Goal: Task Accomplishment & Management: Complete application form

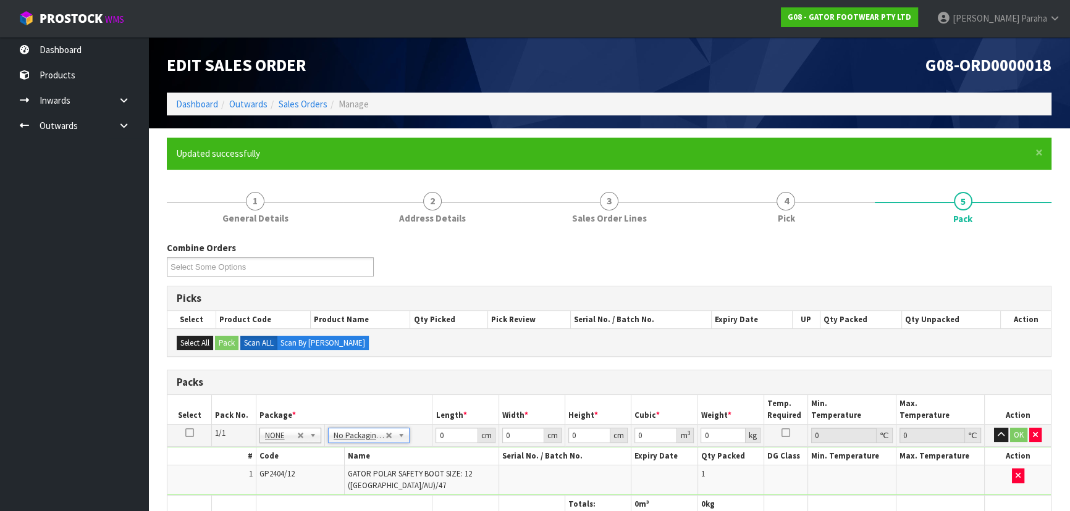
click at [183, 101] on div "Edit Sales Order G08-ORD0000018 Dashboard Outwards Sales Orders Manage" at bounding box center [608, 82] width 903 height 91
click at [188, 120] on div "Edit Sales Order G08-ORD0000018 Dashboard Outwards Sales Orders Manage" at bounding box center [608, 82] width 903 height 91
click at [186, 96] on ol "Dashboard Outwards Sales Orders Manage" at bounding box center [609, 104] width 884 height 23
click at [188, 105] on link "Dashboard" at bounding box center [197, 104] width 42 height 12
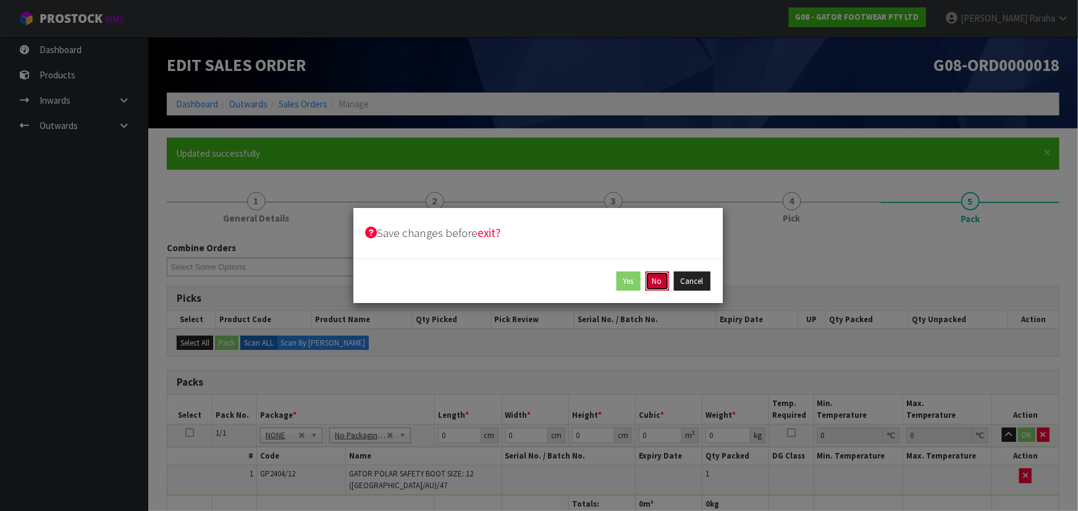
click at [661, 285] on button "No" at bounding box center [656, 282] width 23 height 20
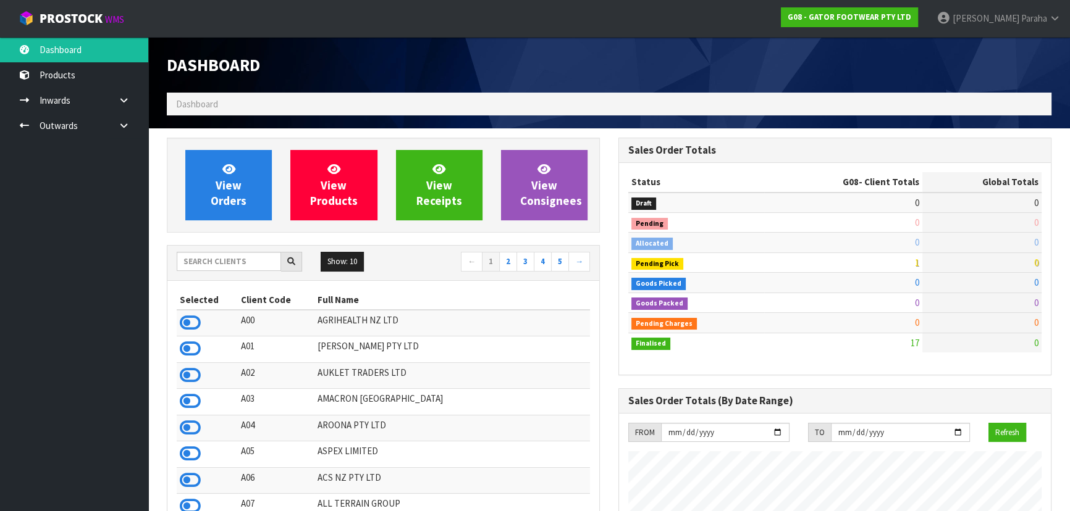
scroll to position [853, 451]
click at [226, 261] on input "text" at bounding box center [229, 261] width 104 height 19
type input "C10"
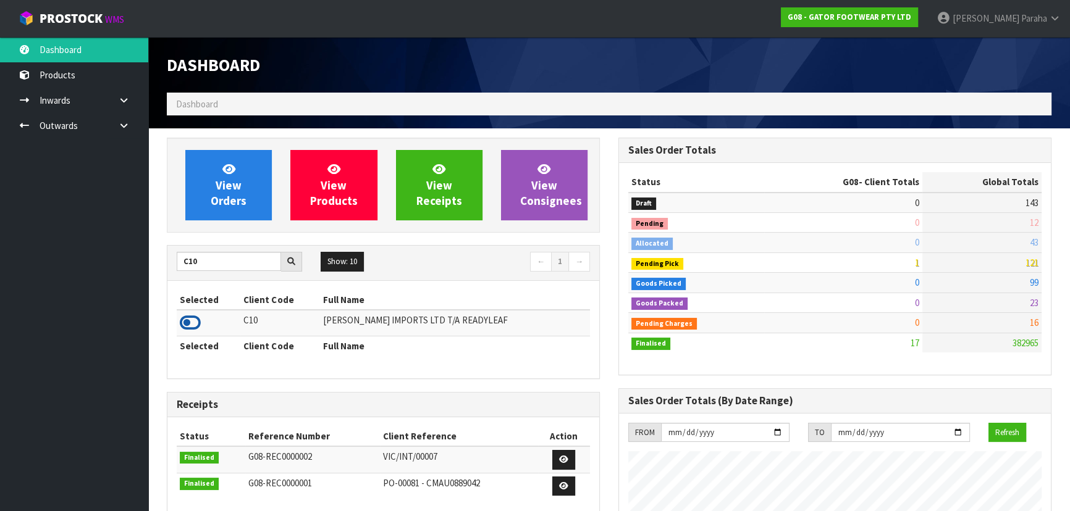
click at [198, 319] on icon at bounding box center [190, 323] width 21 height 19
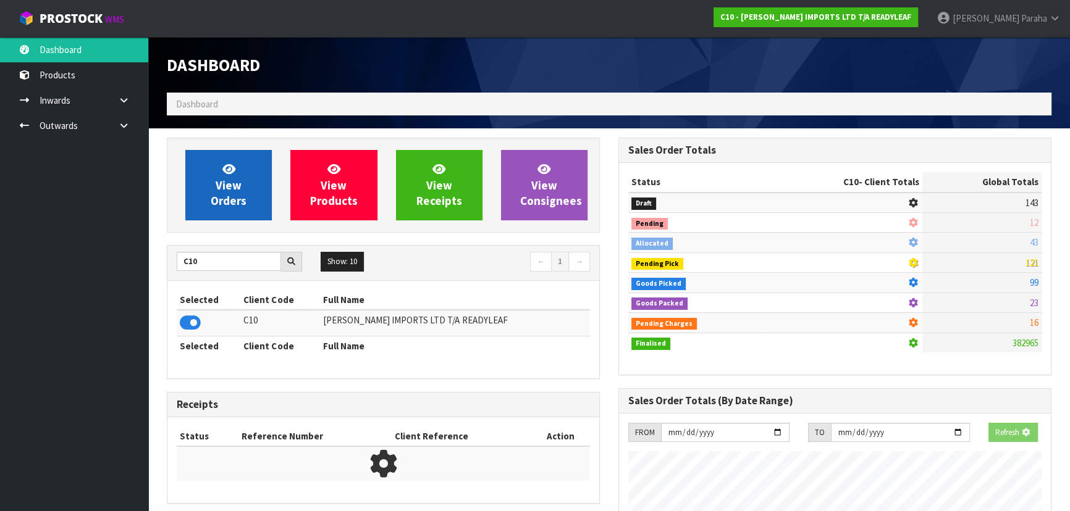
scroll to position [616759, 617077]
click at [198, 216] on link "View Orders" at bounding box center [228, 185] width 86 height 70
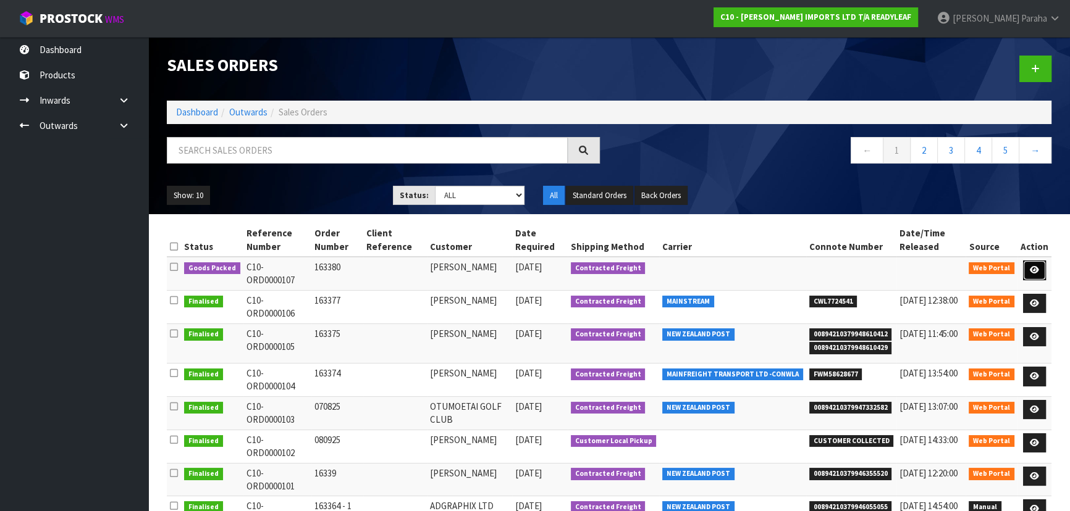
click at [1042, 268] on link at bounding box center [1034, 271] width 23 height 20
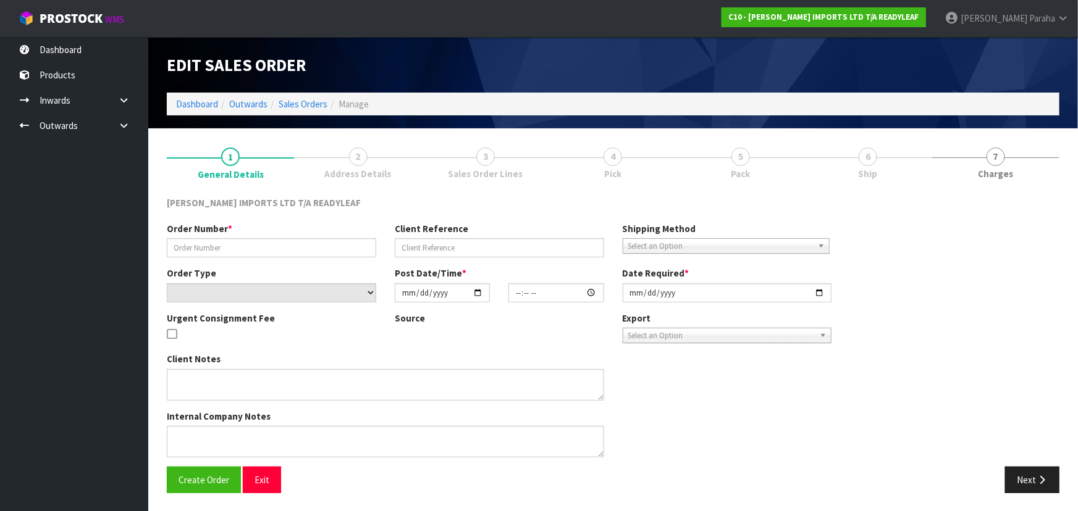
type input "163380"
select select "number:0"
type input "[DATE]"
type input "13:50:00.000"
type input "[DATE]"
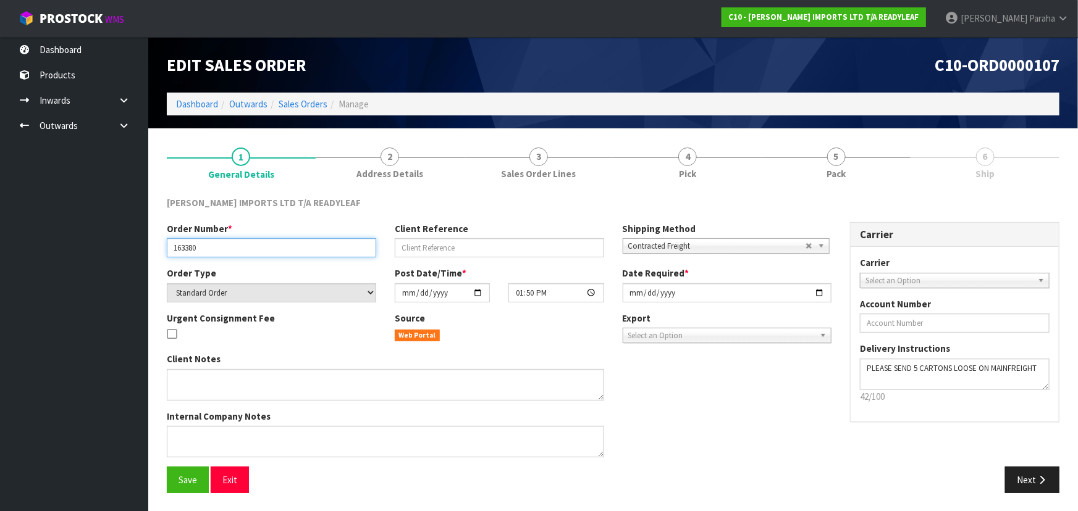
click at [280, 239] on input "163380" at bounding box center [271, 247] width 209 height 19
drag, startPoint x: 281, startPoint y: 244, endPoint x: 130, endPoint y: 249, distance: 150.8
click at [130, 249] on body "Toggle navigation ProStock WMS C10 - [PERSON_NAME] IMPORTS LTD T/A READYLEAF [P…" at bounding box center [539, 255] width 1078 height 511
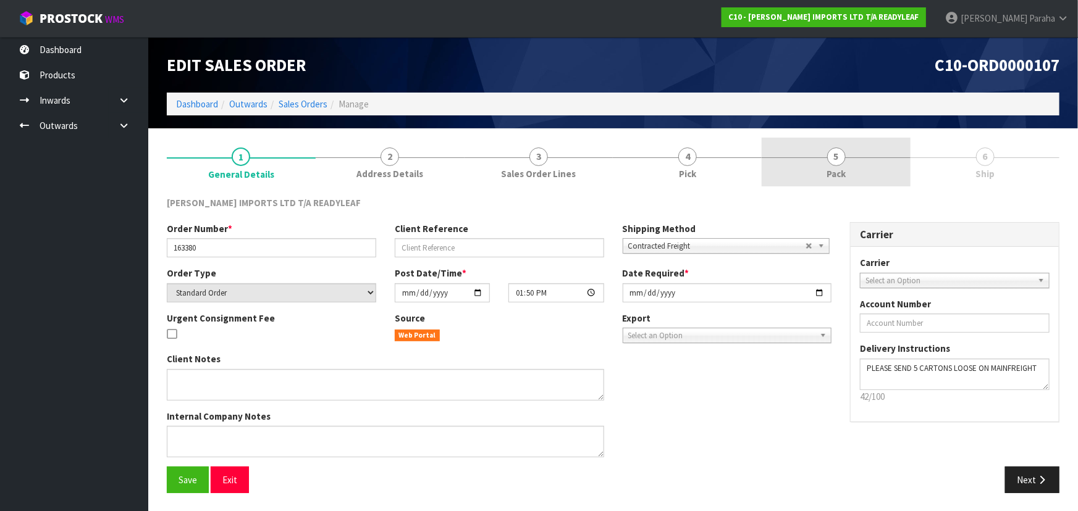
click at [813, 169] on link "5 Pack" at bounding box center [835, 162] width 149 height 49
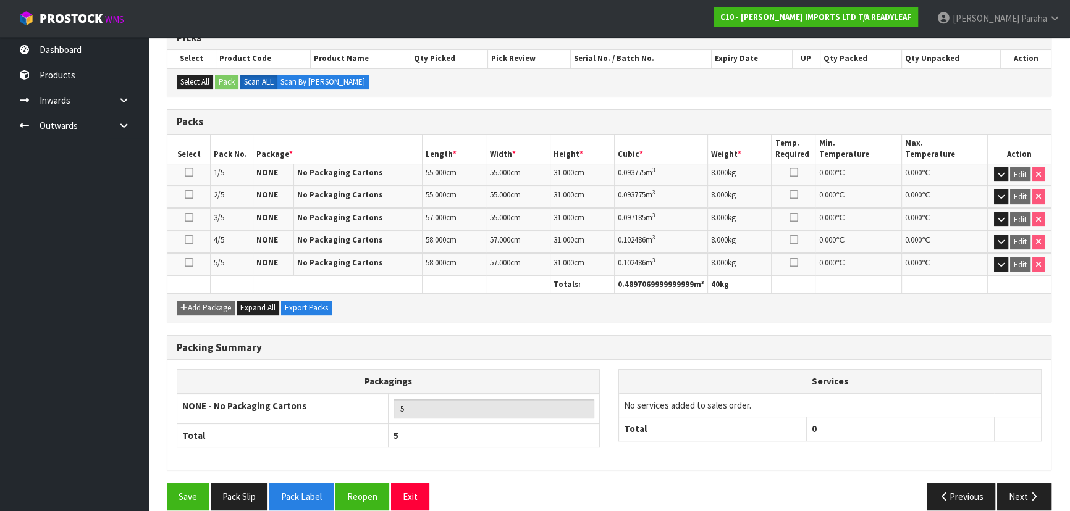
scroll to position [224, 0]
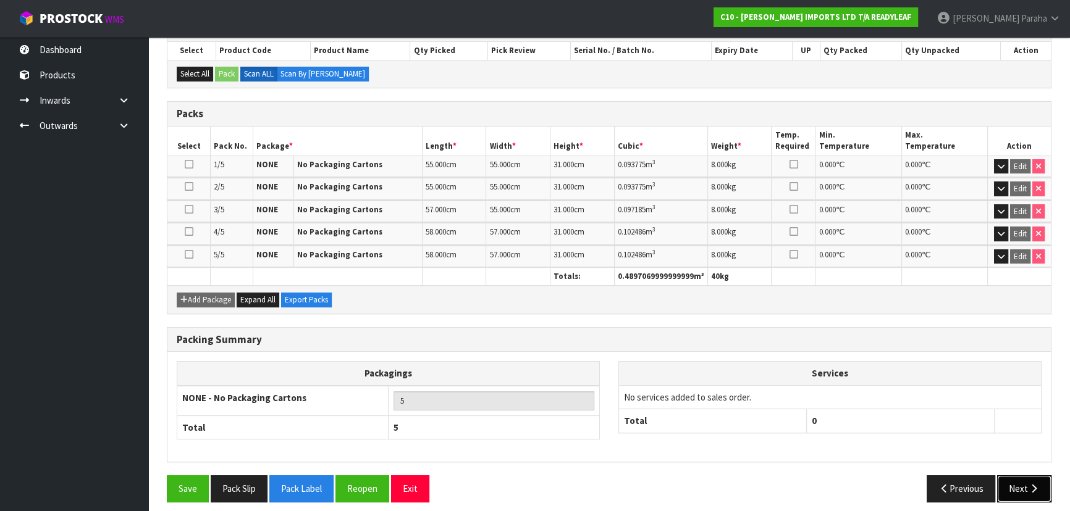
click at [1010, 490] on button "Next" at bounding box center [1024, 488] width 54 height 27
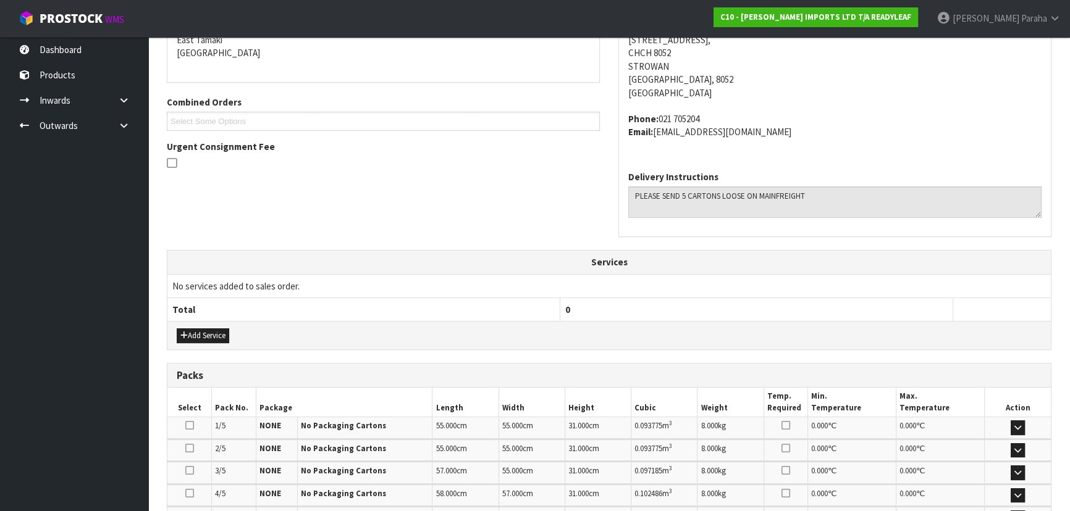
scroll to position [0, 0]
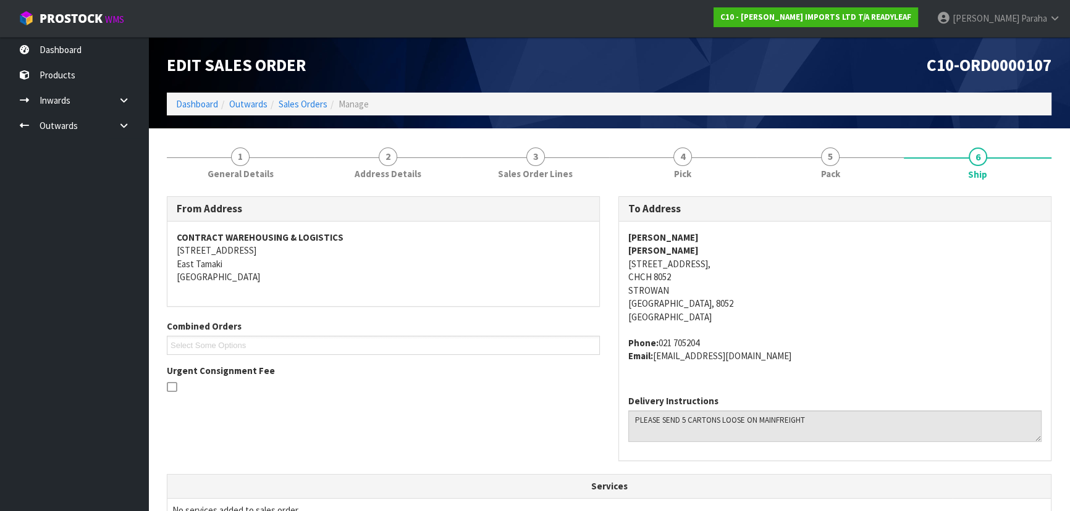
click at [646, 233] on strong "JASMINE LOCHORE" at bounding box center [663, 238] width 70 height 12
copy strong "JASMINE LOCHORE"
click at [685, 268] on address "JASMINE LOCHORE JASMINE LOCHORE 27 HALTON STREET, STROWAN, CHCH 8052 STROWAN Ch…" at bounding box center [834, 277] width 413 height 93
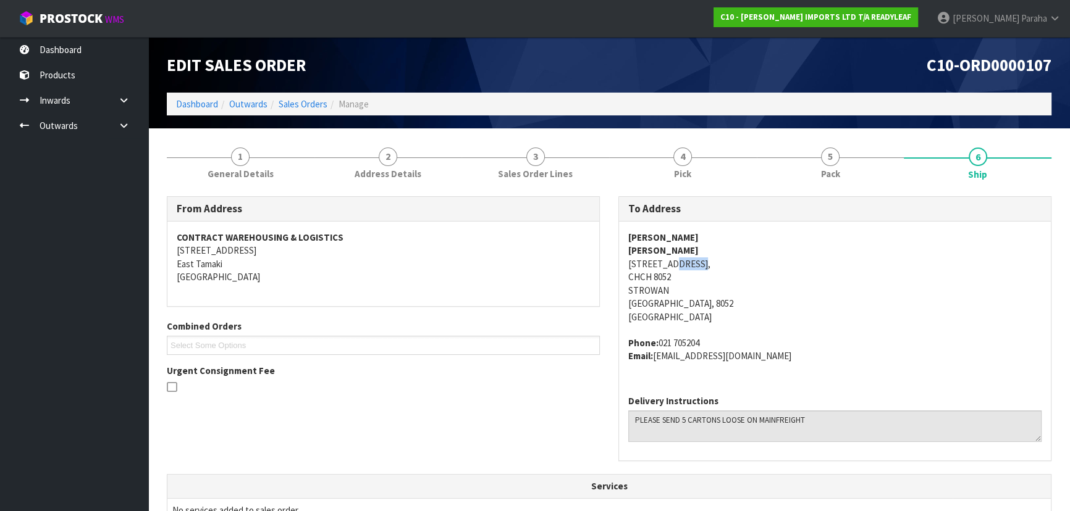
click at [685, 268] on address "JASMINE LOCHORE JASMINE LOCHORE 27 HALTON STREET, STROWAN, CHCH 8052 STROWAN Ch…" at bounding box center [834, 277] width 413 height 93
copy address "27 HALTON STREET, STROWAN,"
click at [693, 339] on address "Phone: 021 705204 Email: JASMINE@JASMIKE.CO.NZ" at bounding box center [834, 350] width 413 height 27
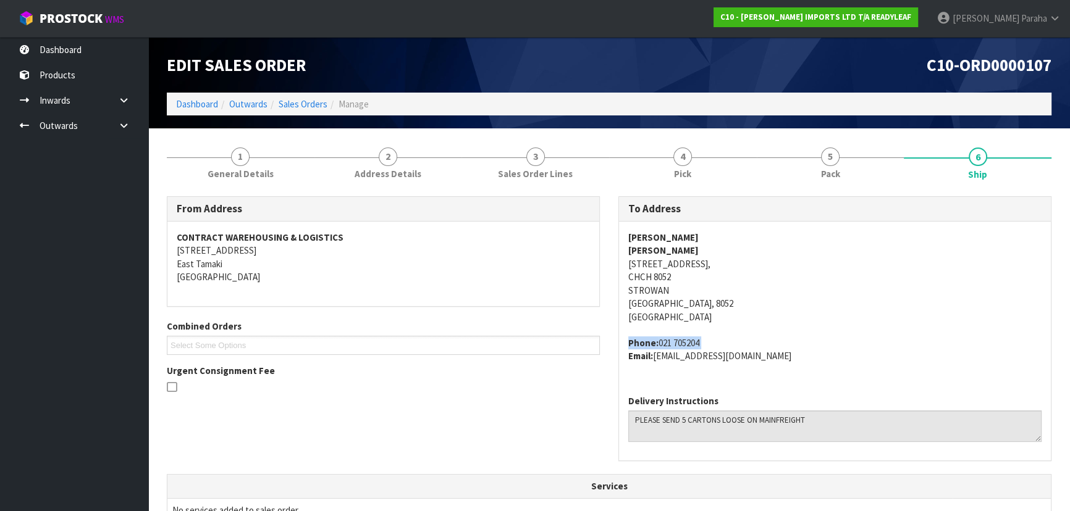
click at [693, 339] on address "Phone: 021 705204 Email: JASMINE@JASMIKE.CO.NZ" at bounding box center [834, 350] width 413 height 27
click at [716, 340] on address "Phone: 021 705204 Email: JASMINE@JASMIKE.CO.NZ" at bounding box center [834, 350] width 413 height 27
drag, startPoint x: 716, startPoint y: 340, endPoint x: 666, endPoint y: 346, distance: 51.0
click at [666, 346] on address "Phone: 021 705204 Email: JASMINE@JASMIKE.CO.NZ" at bounding box center [834, 350] width 413 height 27
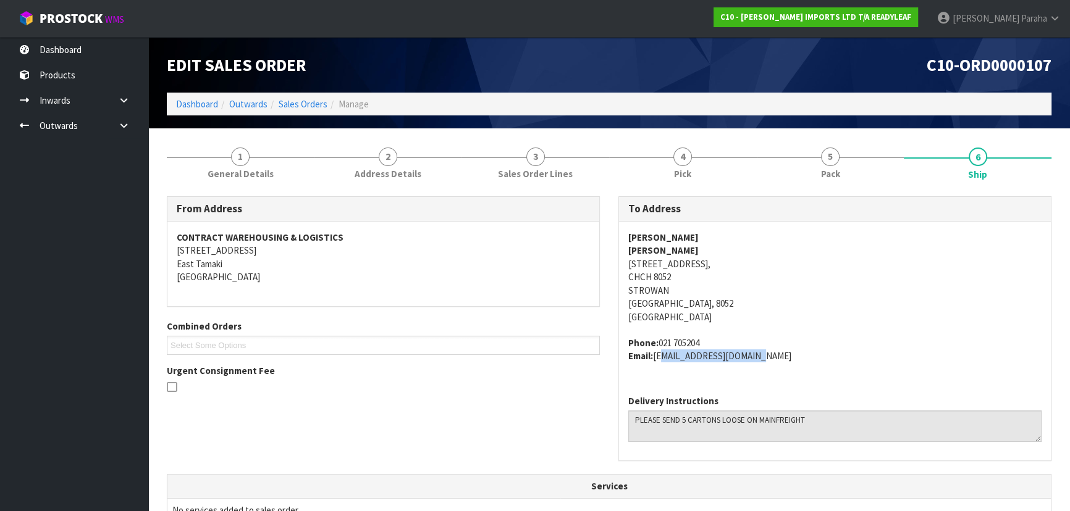
drag, startPoint x: 771, startPoint y: 355, endPoint x: 656, endPoint y: 366, distance: 114.7
click at [656, 366] on div "JASMINE LOCHORE JASMINE LOCHORE 27 HALTON STREET, STROWAN, CHCH 8052 STROWAN Ch…" at bounding box center [835, 304] width 432 height 164
copy address "JASMINE@JASMIKE.CO.NZ"
click at [957, 58] on span "C10-ORD0000107" at bounding box center [988, 64] width 125 height 21
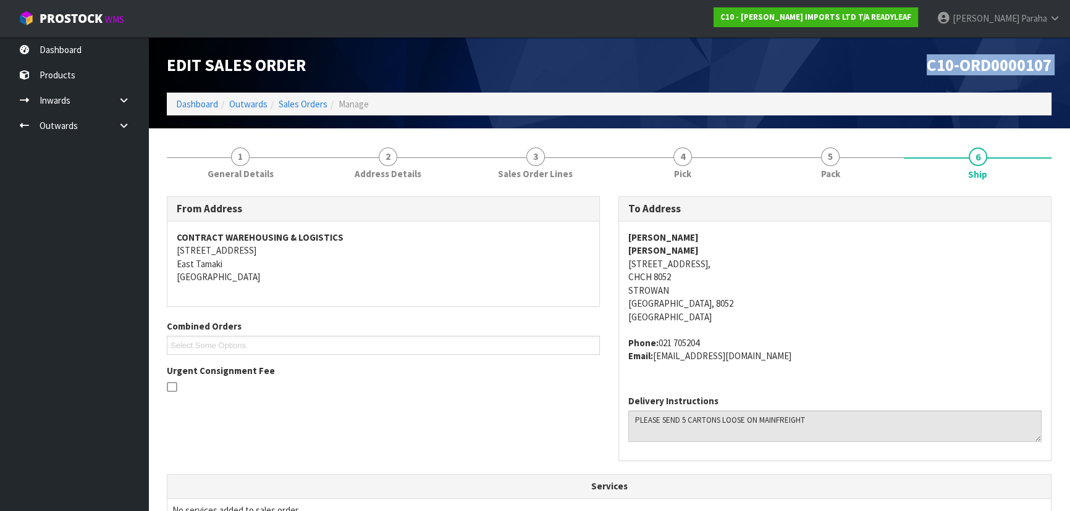
click at [957, 58] on span "C10-ORD0000107" at bounding box center [988, 64] width 125 height 21
copy div "C10-ORD0000107"
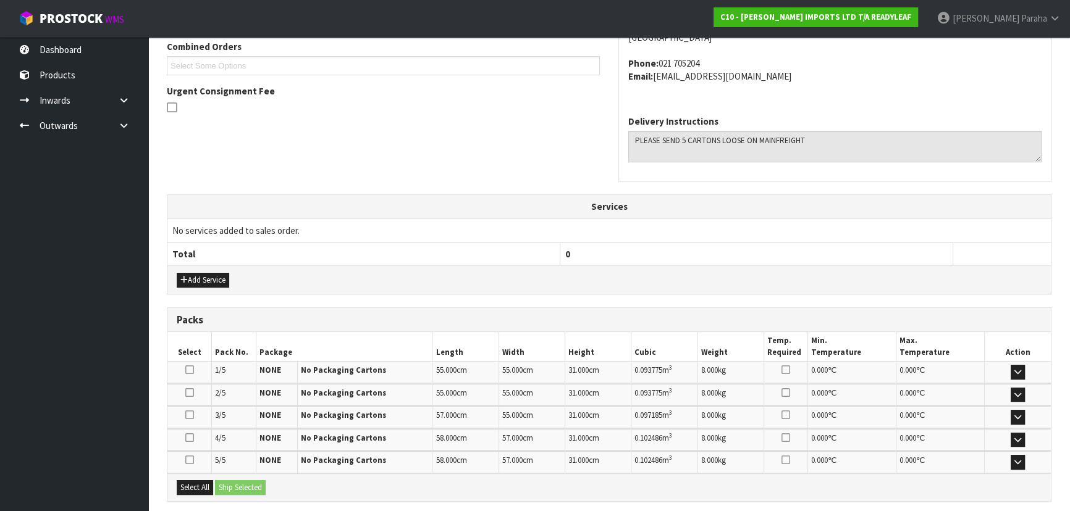
scroll to position [280, 0]
click at [214, 281] on button "Add Service" at bounding box center [203, 279] width 52 height 15
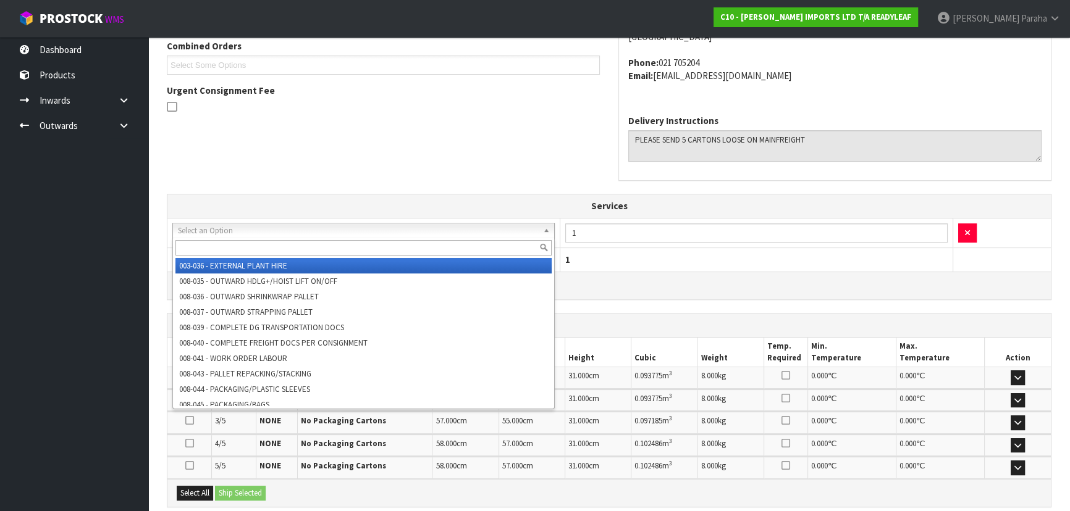
click at [280, 244] on input "text" at bounding box center [363, 247] width 376 height 15
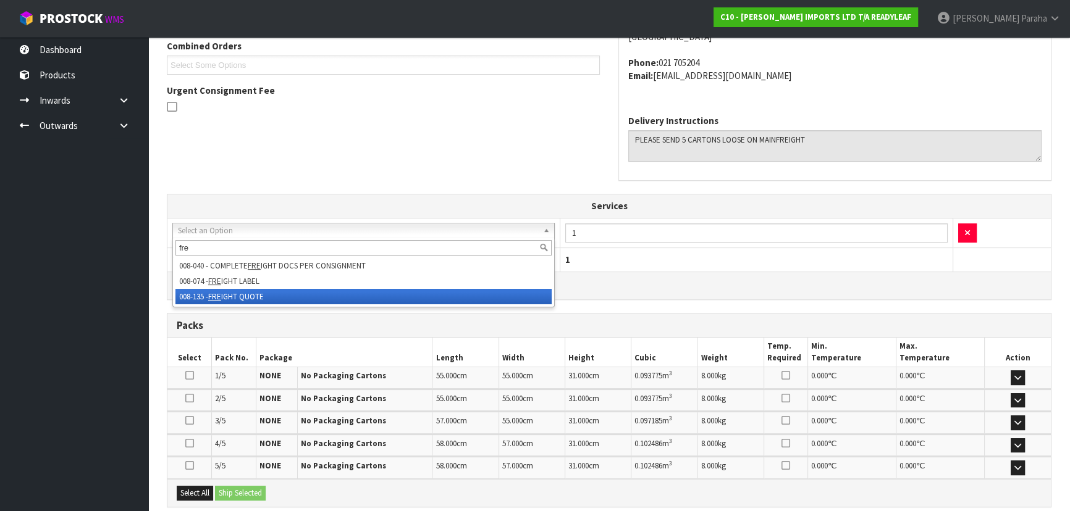
type input "fre"
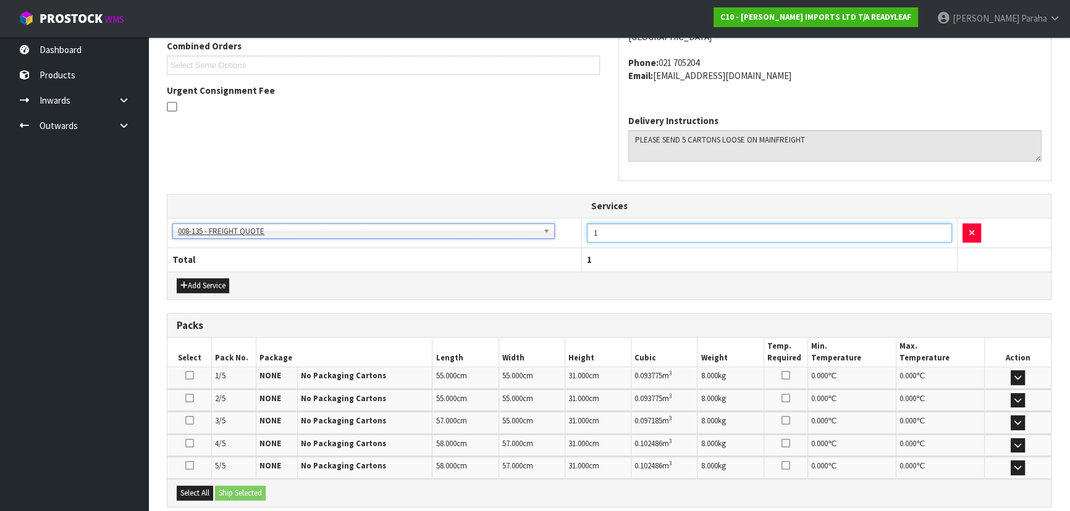
drag, startPoint x: 637, startPoint y: 236, endPoint x: 551, endPoint y: 235, distance: 86.5
click at [551, 235] on tr "003-036 - EXTERNAL PLANT HIRE 008-035 - OUTWARD HDLG+/HOIST LIFT ON/OFF 008-036…" at bounding box center [608, 233] width 883 height 30
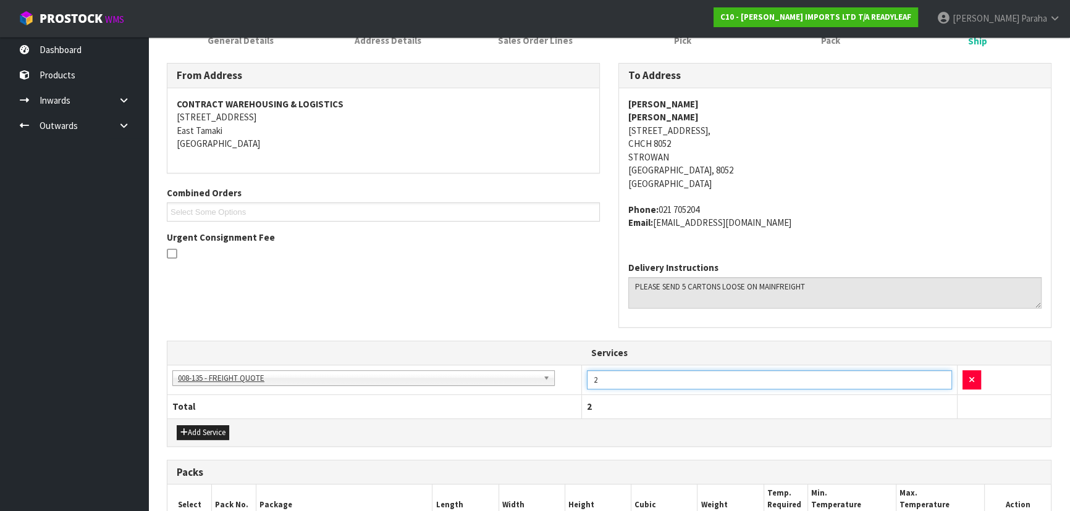
scroll to position [12, 0]
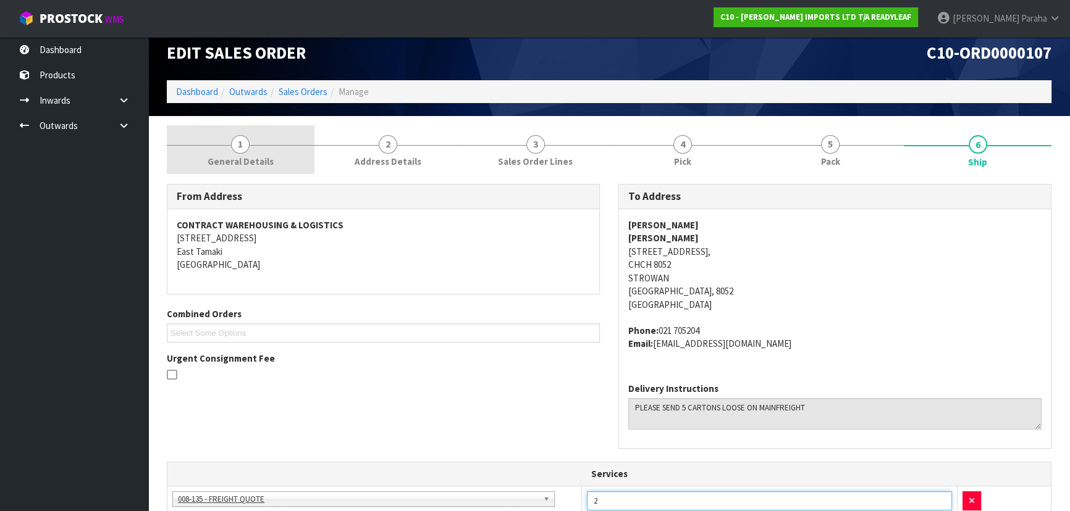
type input "2"
click at [278, 140] on link "1 General Details" at bounding box center [241, 149] width 148 height 49
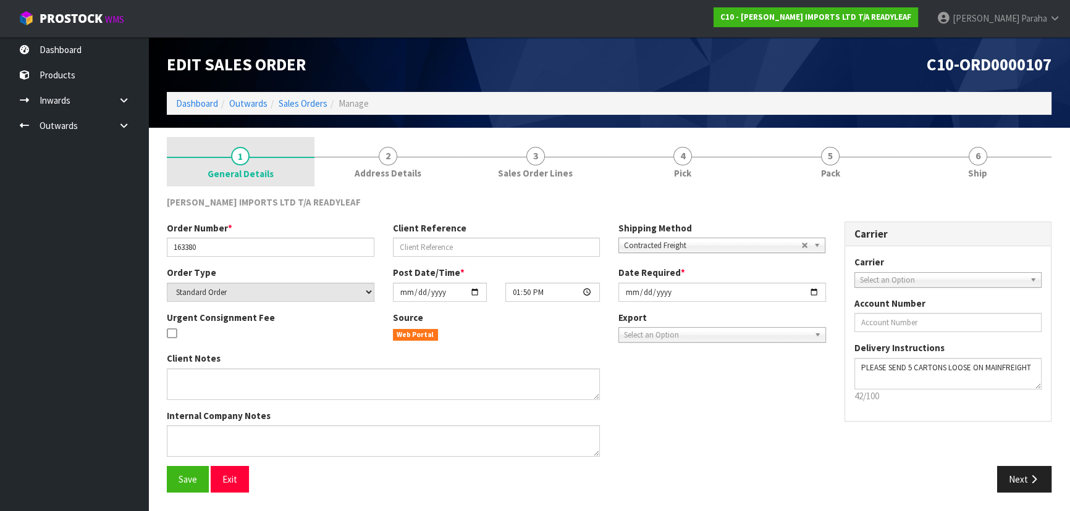
scroll to position [0, 0]
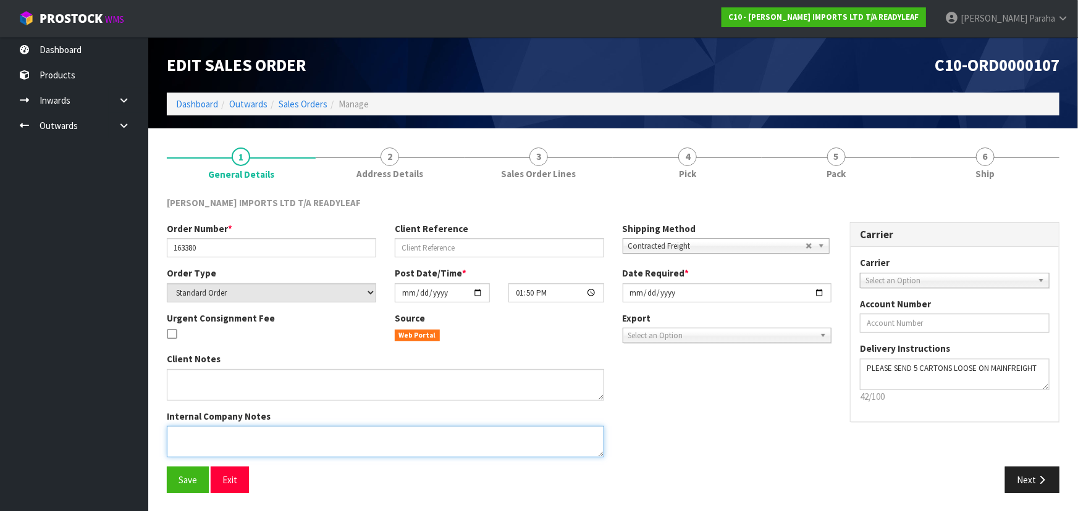
click at [274, 442] on textarea at bounding box center [385, 441] width 437 height 31
type textarea "I HAVE QUOTED $150+ GST"
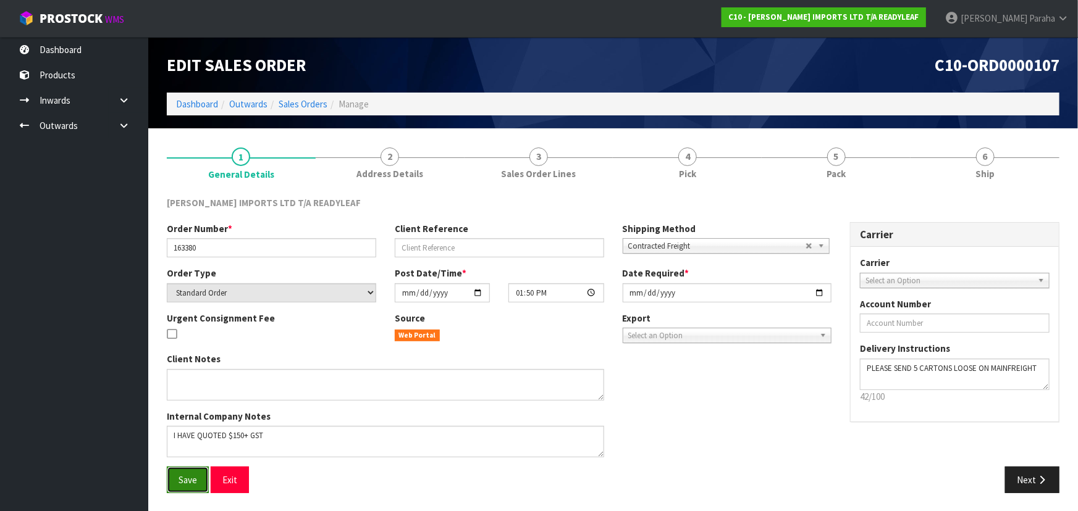
click at [179, 480] on span "Save" at bounding box center [187, 480] width 19 height 12
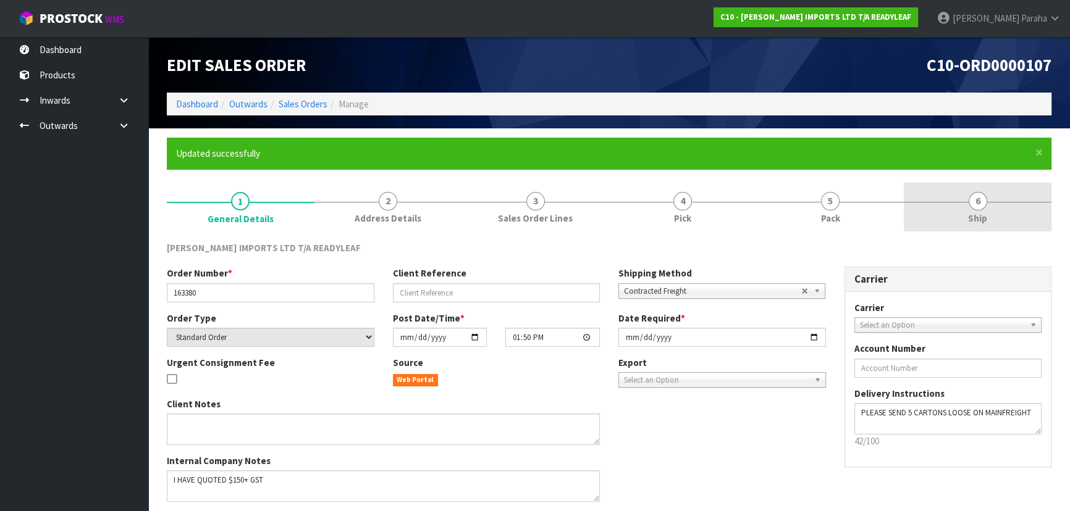
click at [949, 170] on form "× Close Updated successfully 1 General Details 2 Address Details 3 Sales Order …" at bounding box center [609, 342] width 884 height 409
click at [952, 213] on link "6 Ship" at bounding box center [977, 207] width 148 height 49
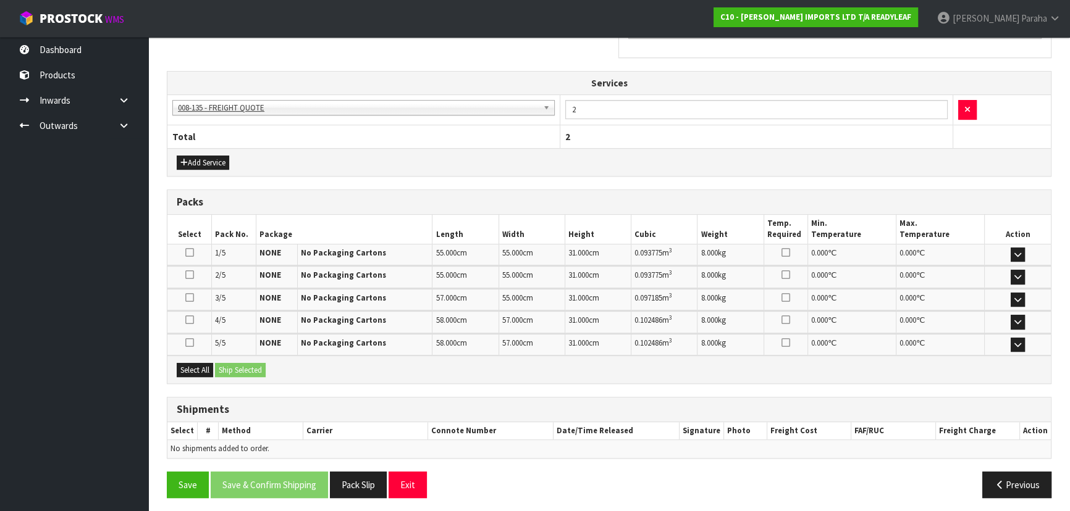
scroll to position [451, 0]
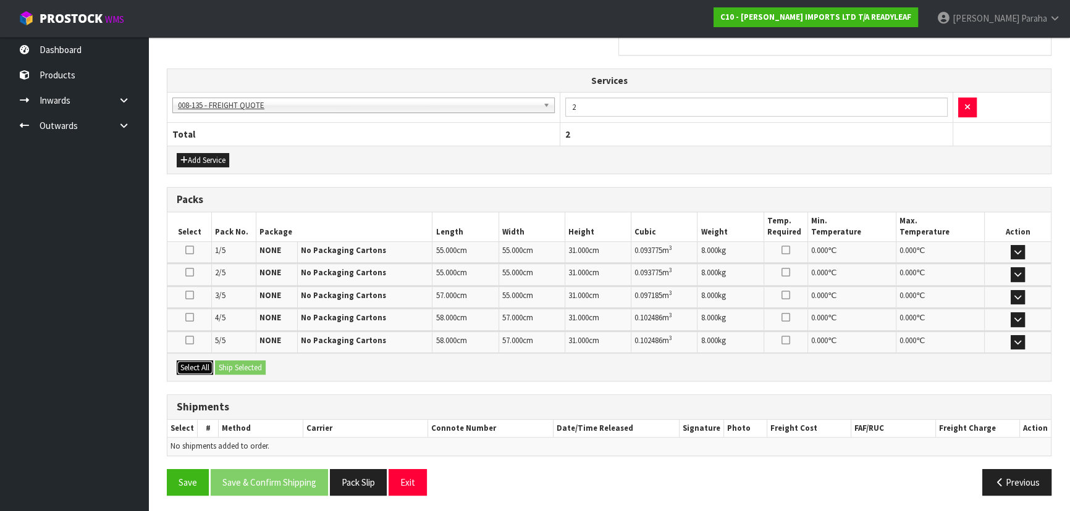
click at [190, 367] on button "Select All" at bounding box center [195, 368] width 36 height 15
click at [242, 367] on button "Ship Selected" at bounding box center [240, 368] width 51 height 15
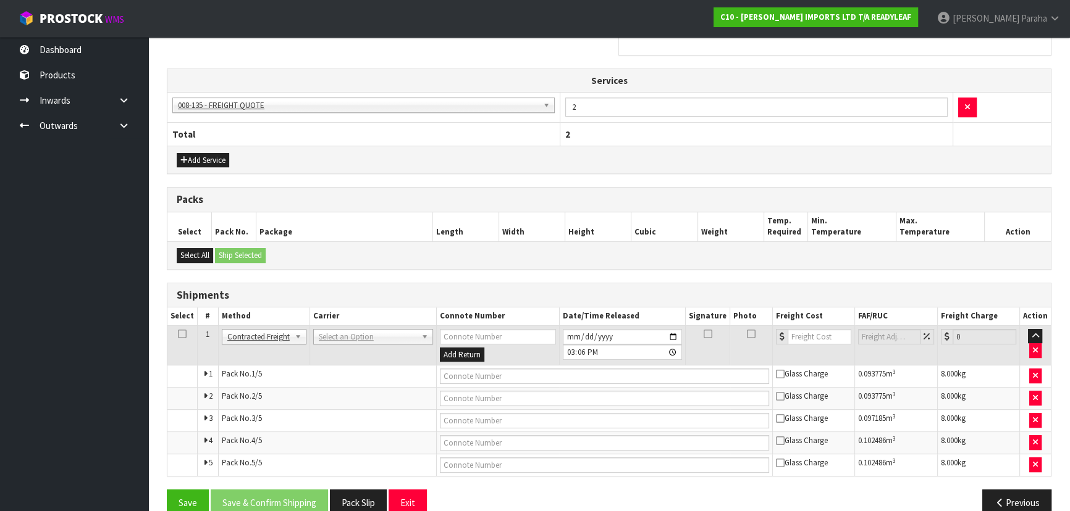
click at [408, 351] on td "ANGEL - ANGEL TRANSPORT CONROY - CONROY REMOVALS DEAEXPAKL - DEADLINE EXPRESS C…" at bounding box center [372, 345] width 127 height 40
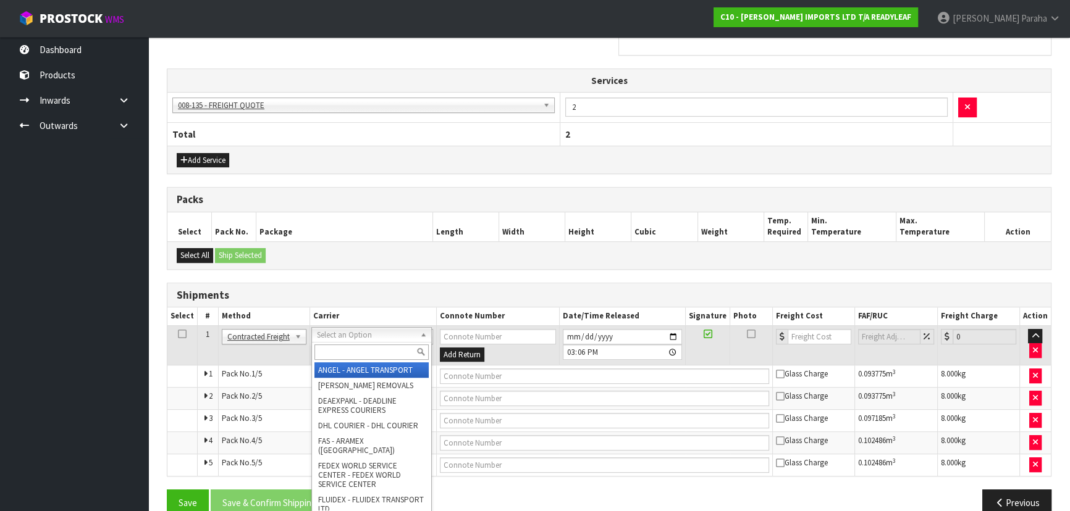
click at [399, 346] on input "text" at bounding box center [371, 352] width 114 height 15
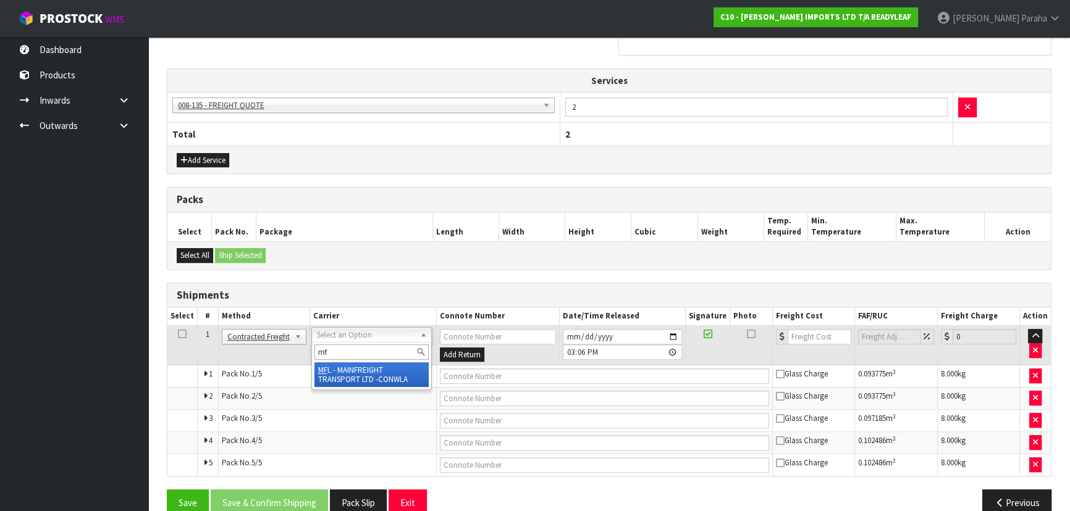
type input "mf"
drag, startPoint x: 351, startPoint y: 361, endPoint x: 370, endPoint y: 375, distance: 23.0
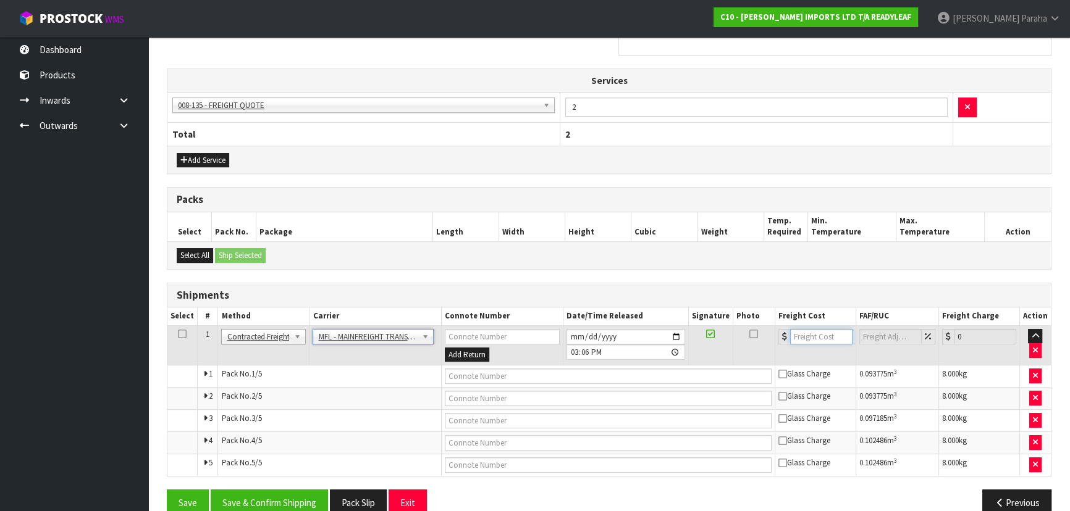
click at [818, 338] on input "number" at bounding box center [821, 336] width 62 height 15
type input "79.97"
click at [493, 371] on input "text" at bounding box center [608, 376] width 327 height 15
paste input "FWM58841947"
type input "FWM58841947"
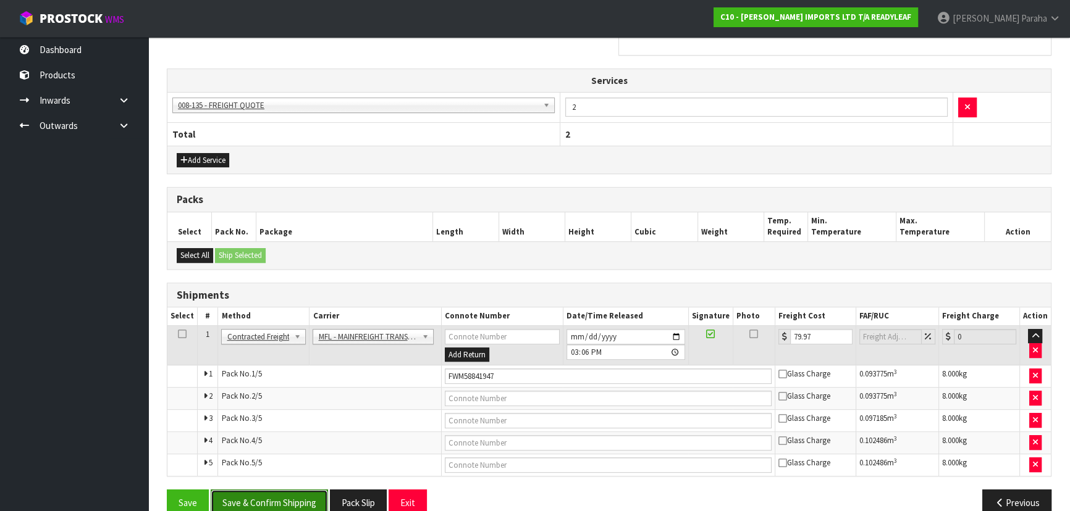
click at [307, 500] on button "Save & Confirm Shipping" at bounding box center [269, 503] width 117 height 27
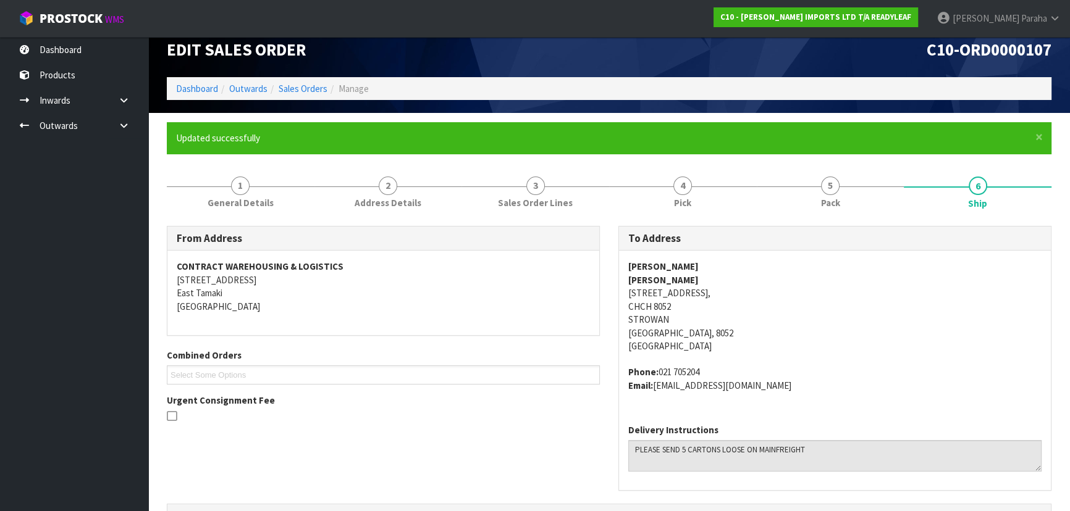
scroll to position [0, 0]
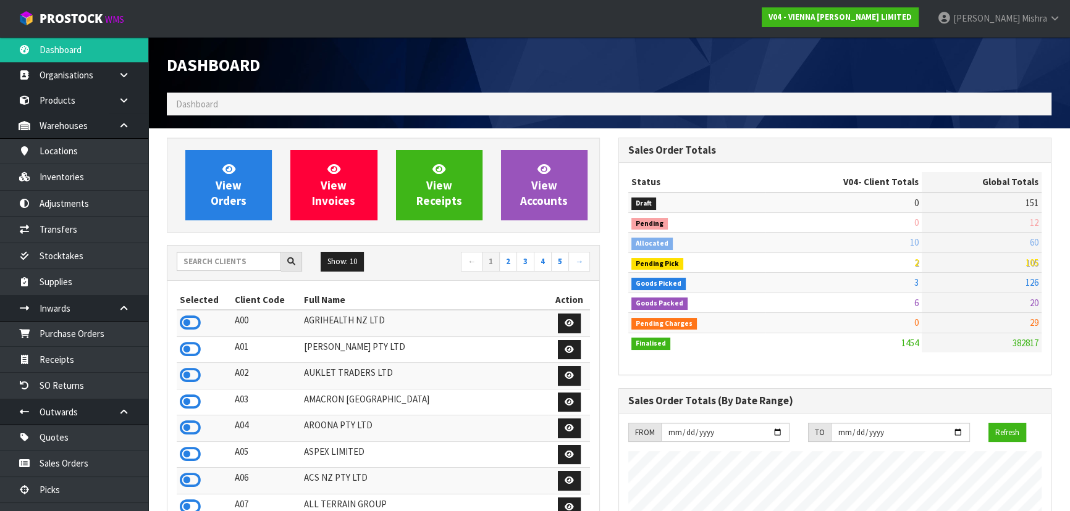
scroll to position [1013, 451]
click at [206, 264] on input "text" at bounding box center [229, 261] width 104 height 19
type input "V04"
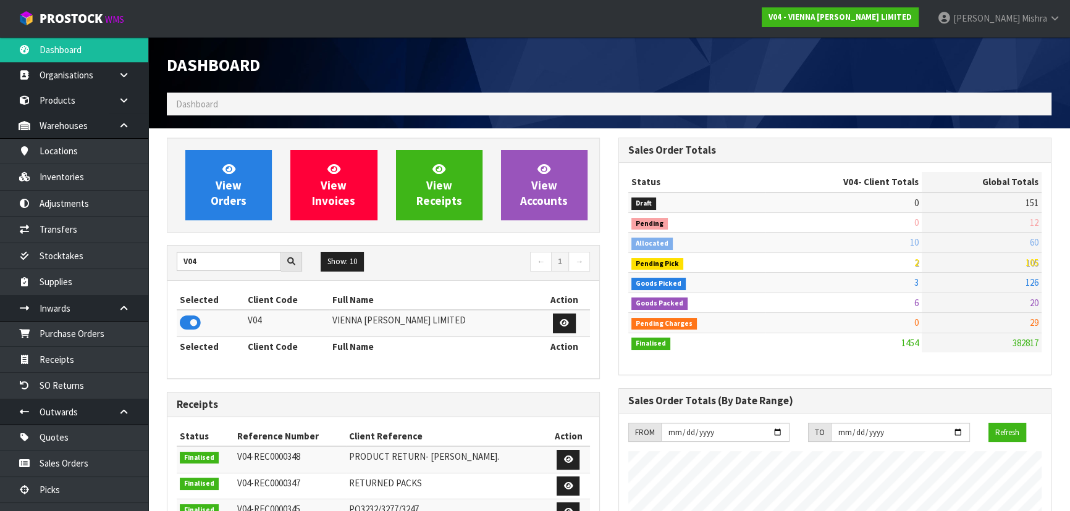
click at [185, 322] on icon at bounding box center [190, 323] width 21 height 19
click at [250, 174] on link "View Orders" at bounding box center [228, 185] width 86 height 70
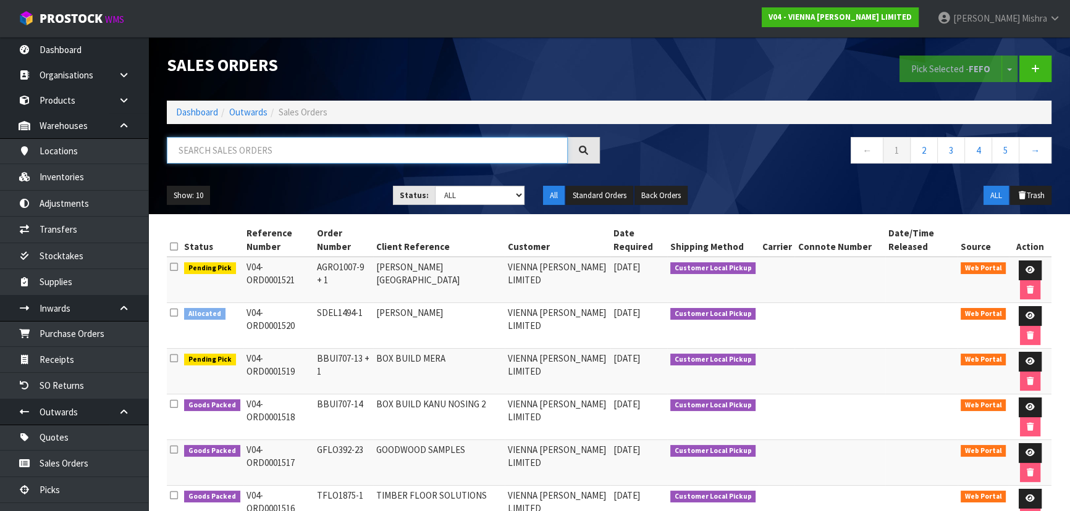
click at [265, 152] on input "text" at bounding box center [367, 150] width 401 height 27
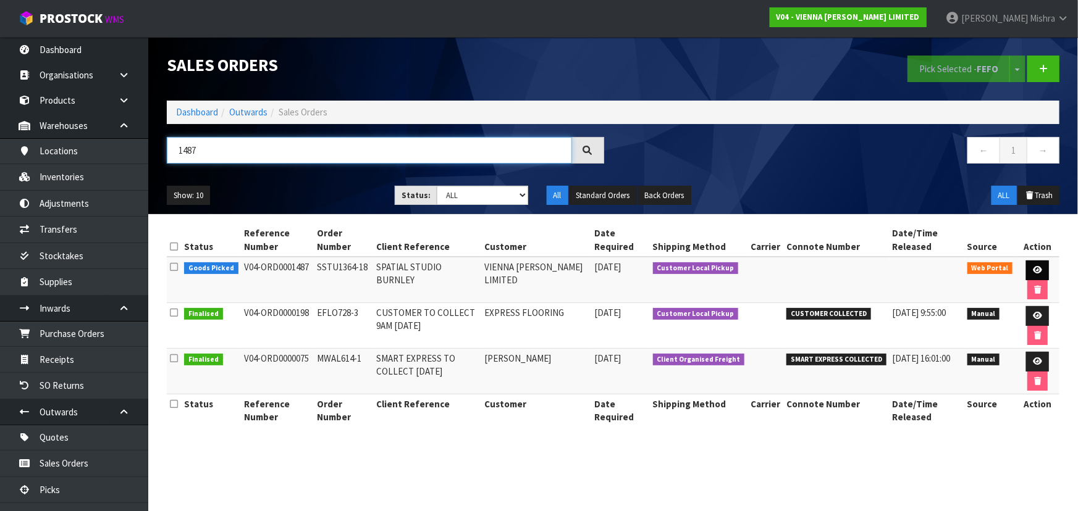
type input "1487"
click at [1034, 269] on icon at bounding box center [1037, 270] width 9 height 8
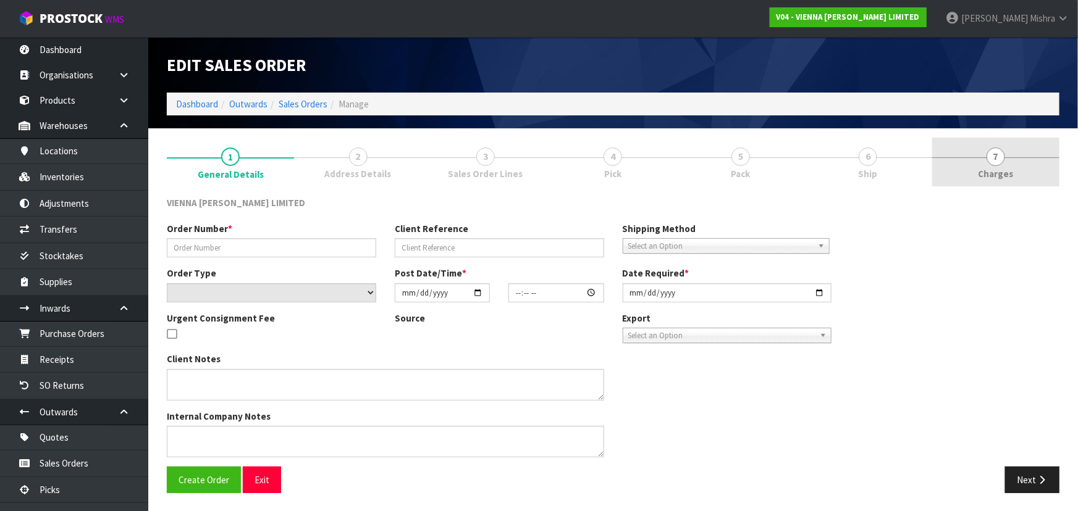
type input "SSTU1364-18"
type input "SPATIAL STUDIO BURNLEY"
select select "number:0"
type input "[DATE]"
type input "12:12:00.000"
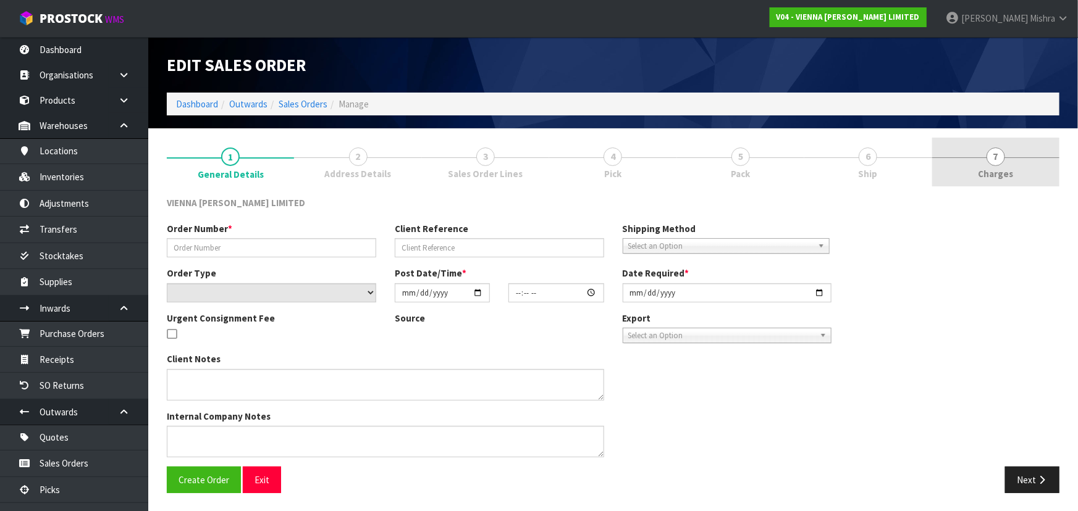
type input "[DATE]"
type textarea "SPATIAL STUDIO BURNLEY"
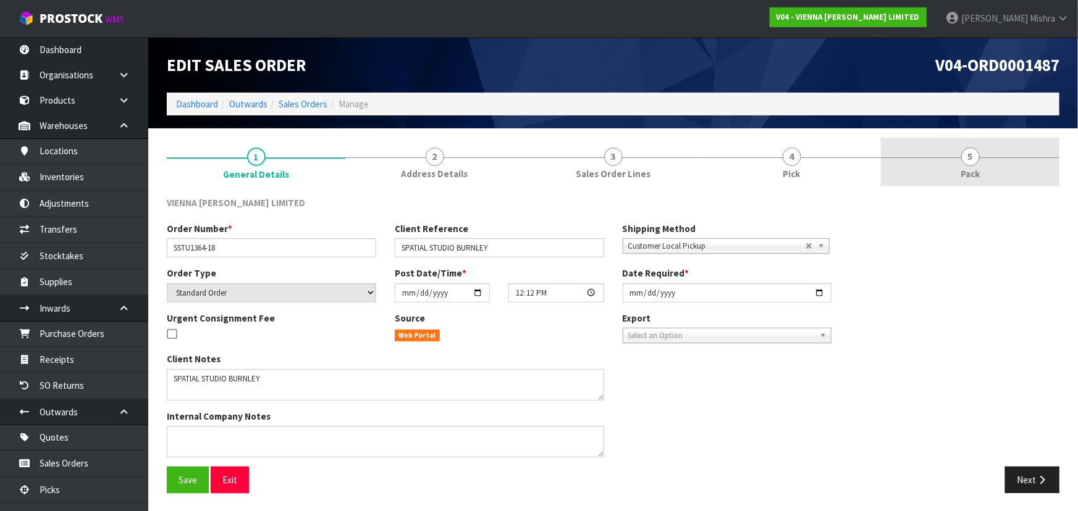
click at [968, 154] on span "5" at bounding box center [970, 157] width 19 height 19
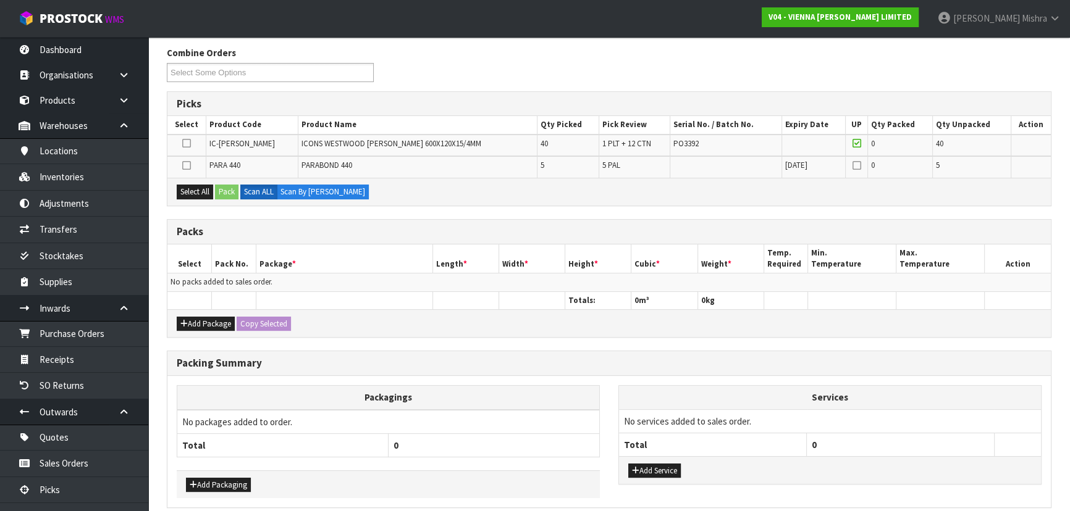
scroll to position [203, 0]
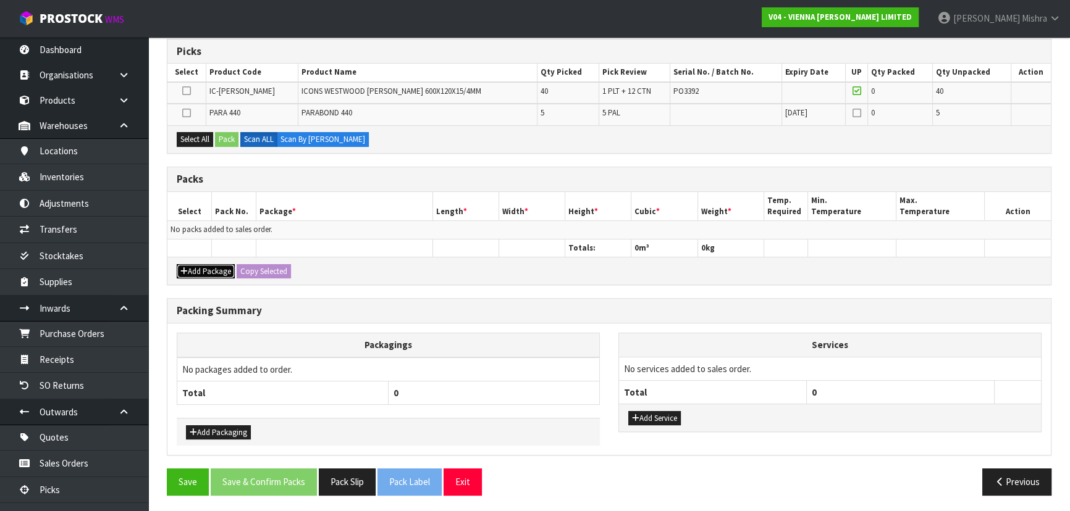
click at [206, 264] on button "Add Package" at bounding box center [206, 271] width 58 height 15
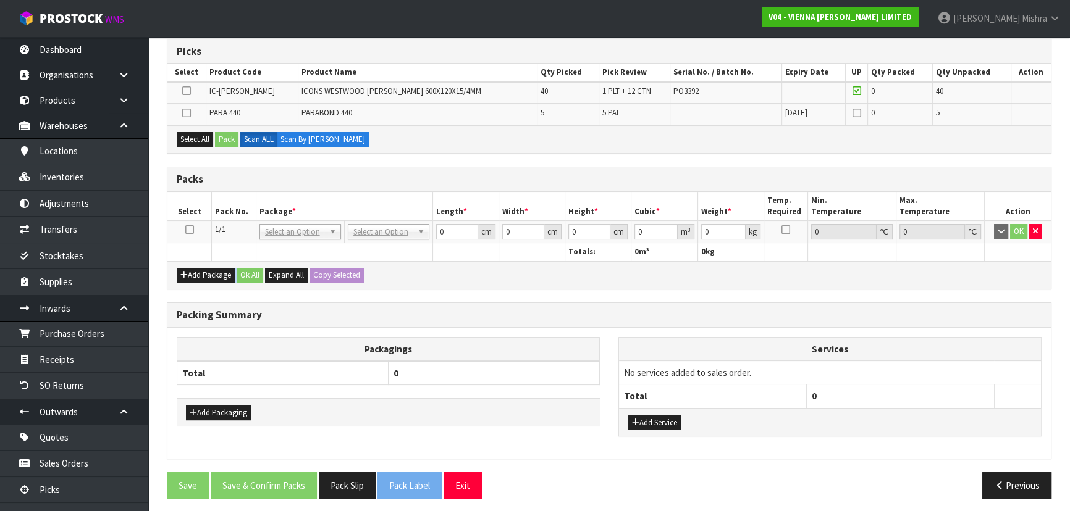
click at [206, 265] on div "Add Package Ok All Expand All Copy Selected" at bounding box center [608, 275] width 883 height 28
click at [191, 283] on div "Add Package Ok All Expand All Copy Selected" at bounding box center [608, 275] width 883 height 28
click at [190, 268] on button "Add Package" at bounding box center [206, 275] width 58 height 15
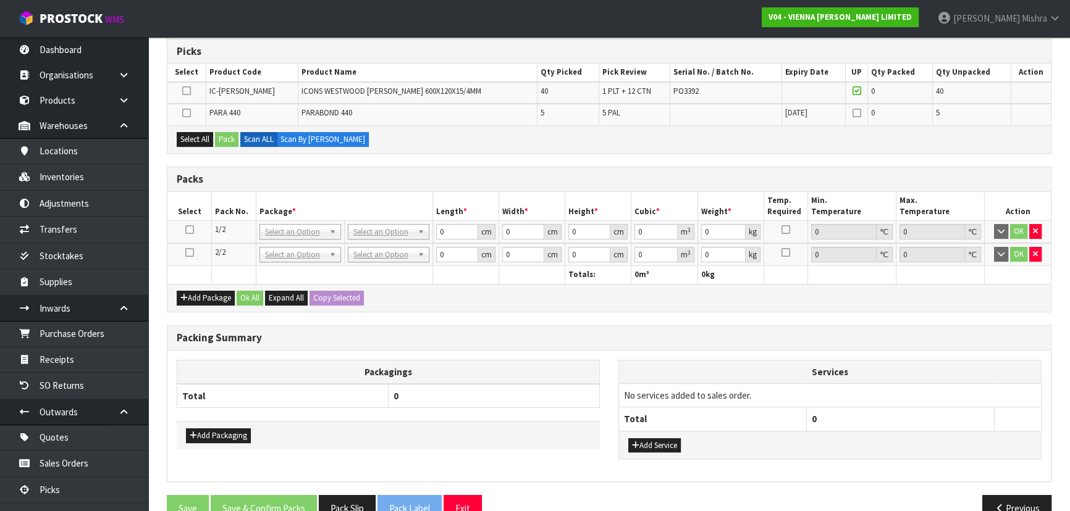
click at [188, 230] on icon at bounding box center [189, 230] width 9 height 1
click at [186, 91] on icon at bounding box center [186, 91] width 9 height 1
click at [0, 0] on input "checkbox" at bounding box center [0, 0] width 0 height 0
click at [228, 135] on button "Pack" at bounding box center [226, 139] width 23 height 15
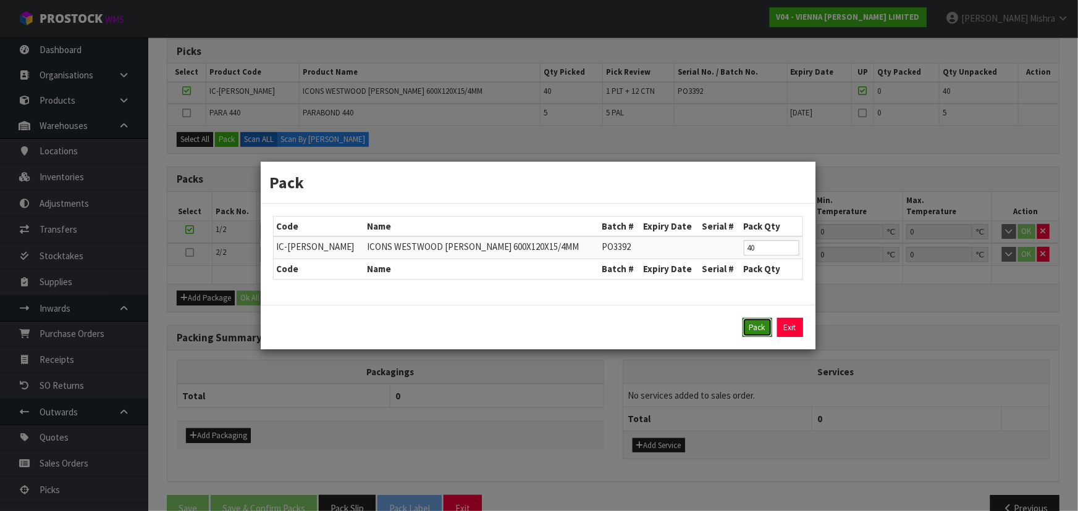
click at [745, 332] on button "Pack" at bounding box center [757, 328] width 30 height 20
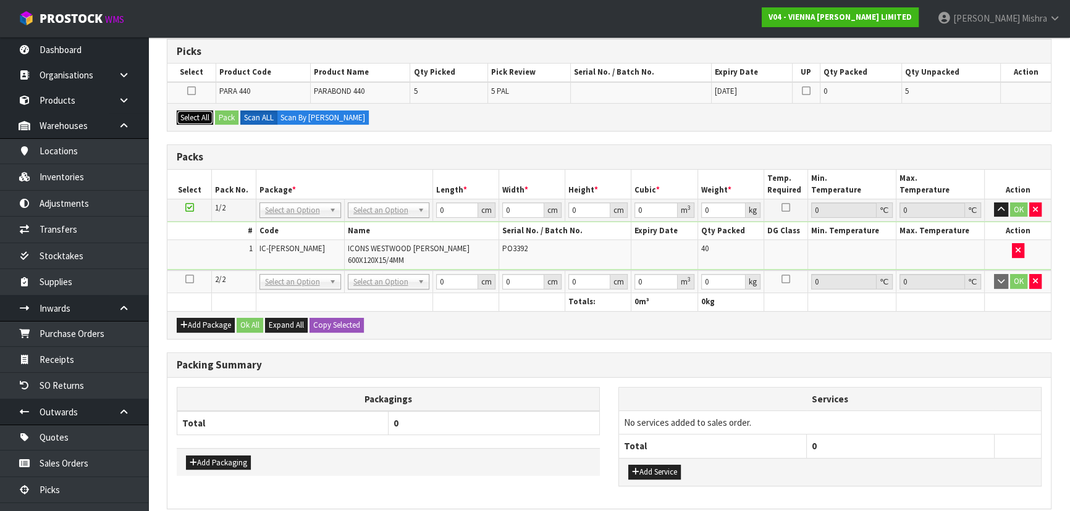
click at [191, 111] on button "Select All" at bounding box center [195, 118] width 36 height 15
click at [191, 279] on icon at bounding box center [189, 279] width 9 height 1
click at [234, 113] on button "Pack" at bounding box center [226, 118] width 23 height 15
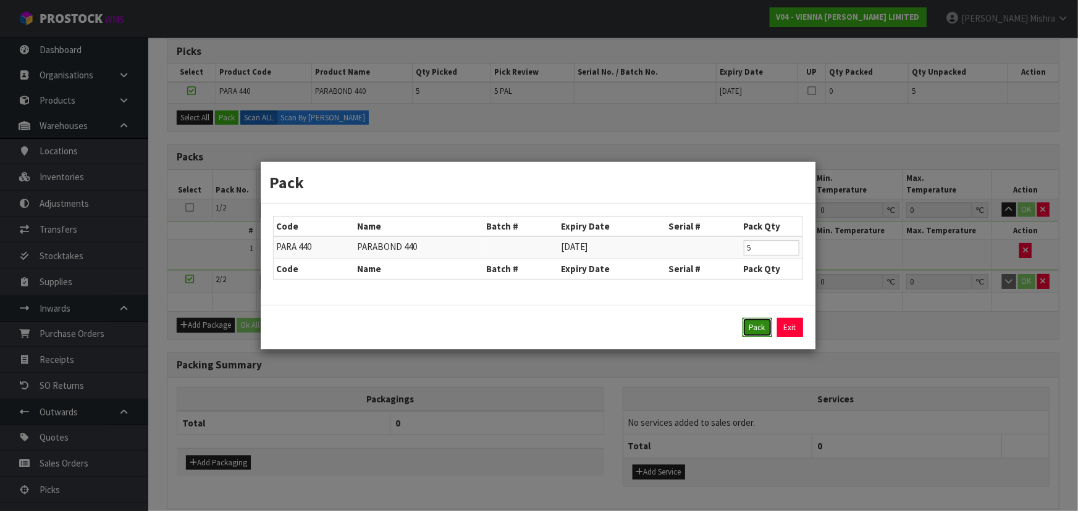
click at [757, 322] on button "Pack" at bounding box center [757, 328] width 30 height 20
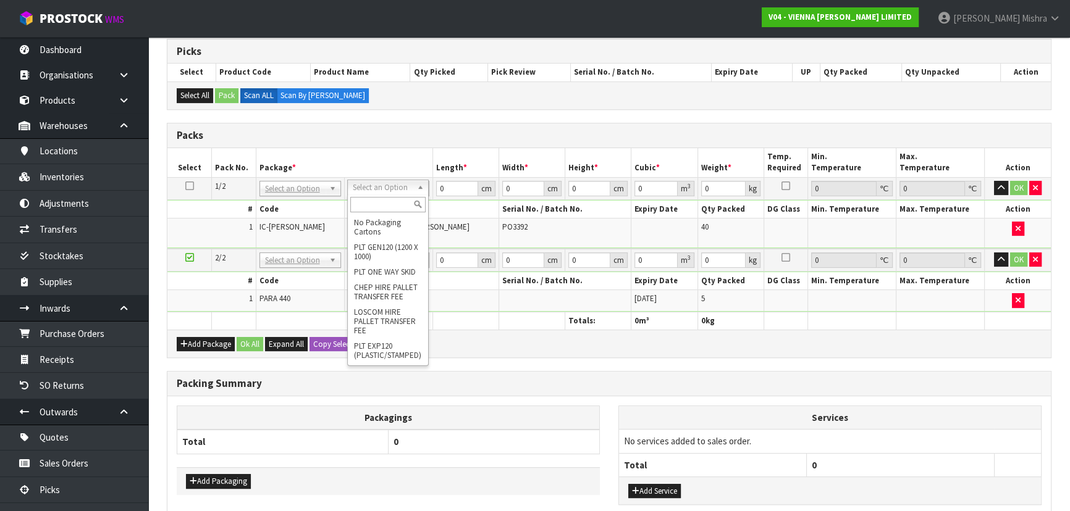
click at [375, 205] on input "text" at bounding box center [387, 204] width 75 height 15
type input "u"
type input "610"
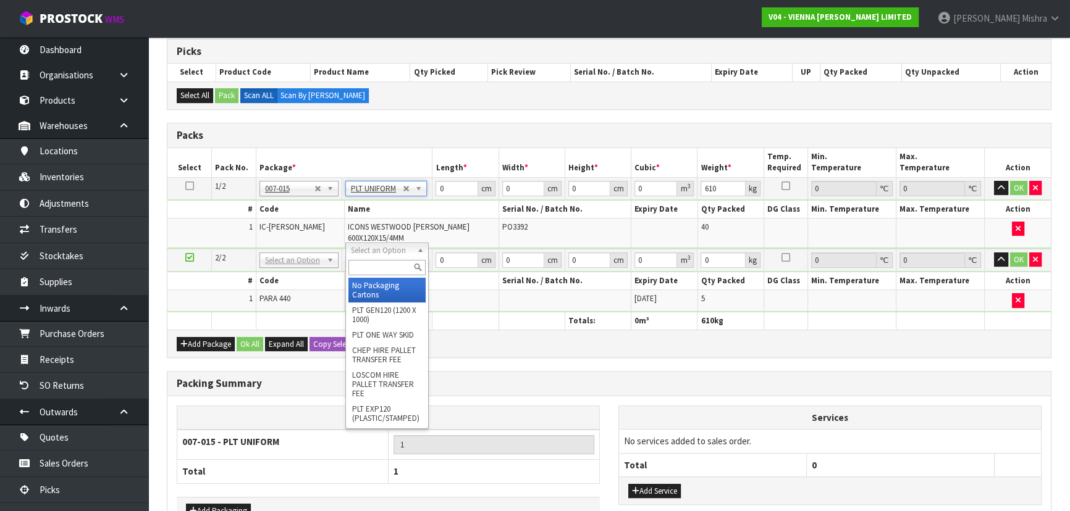
click at [371, 258] on div at bounding box center [387, 268] width 82 height 20
click at [371, 262] on input "text" at bounding box center [386, 267] width 77 height 15
type input "ret"
type input "79"
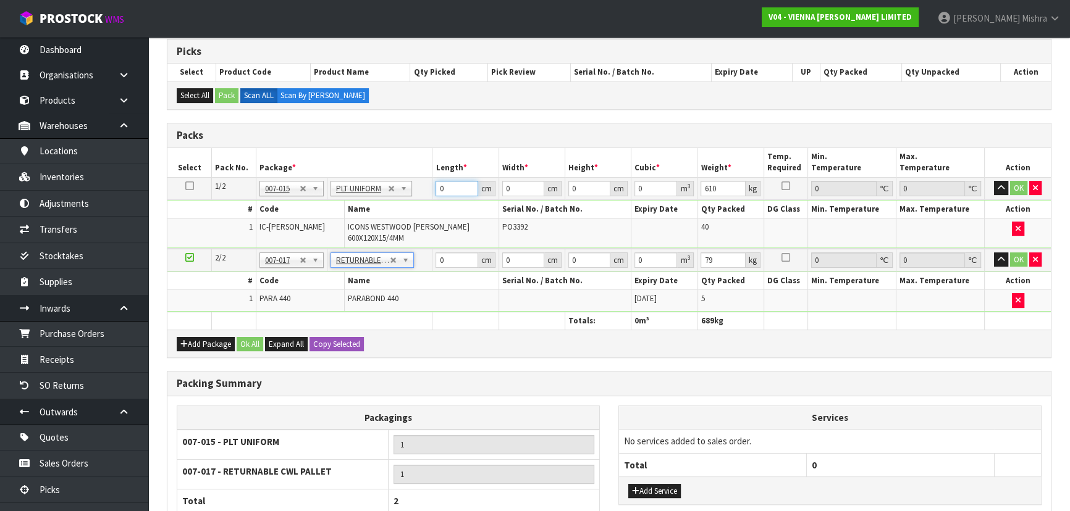
drag, startPoint x: 455, startPoint y: 190, endPoint x: 428, endPoint y: 188, distance: 26.6
click at [428, 188] on tr "1/2 NONE 007-001 007-002 007-004 007-009 007-013 007-014 007-015 007-017 007-01…" at bounding box center [608, 188] width 883 height 22
type input "103"
type input "65"
type input "1"
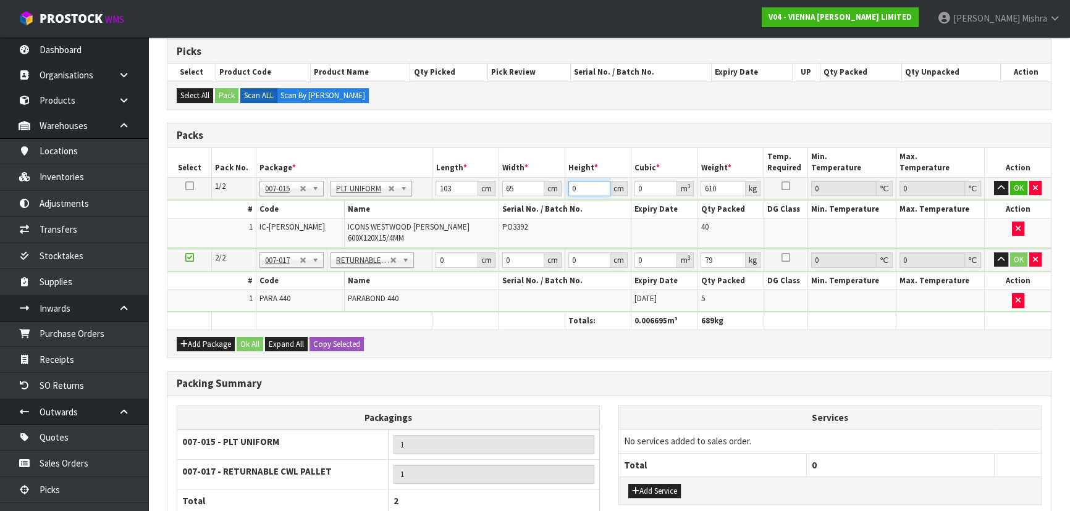
type input "0.006695"
type input "16"
type input "0.10712"
type input "166"
type input "1.11137"
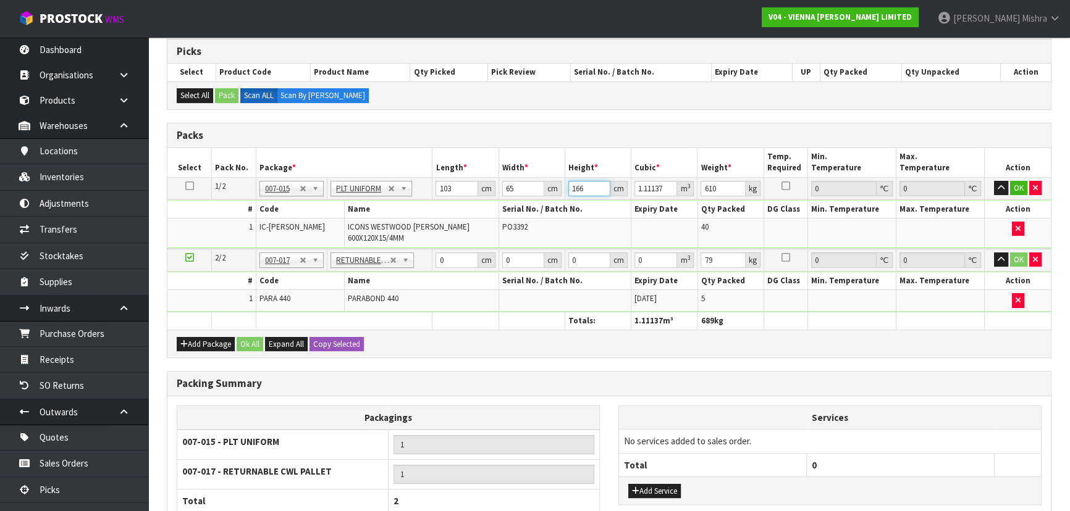
type input "166"
drag, startPoint x: 442, startPoint y: 247, endPoint x: 429, endPoint y: 248, distance: 13.6
click at [429, 249] on tr "2/2 NONE 007-001 007-002 007-004 007-009 007-013 007-014 007-015 007-017 007-01…" at bounding box center [608, 260] width 883 height 23
type input "120"
type input "100"
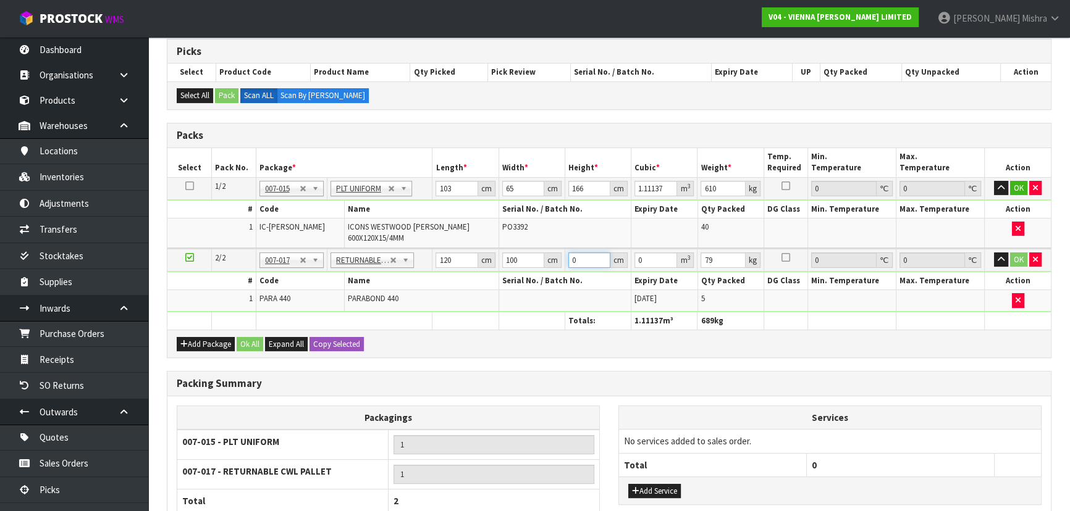
type input "3"
type input "0.036"
type input "35"
type input "0.42"
type input "35"
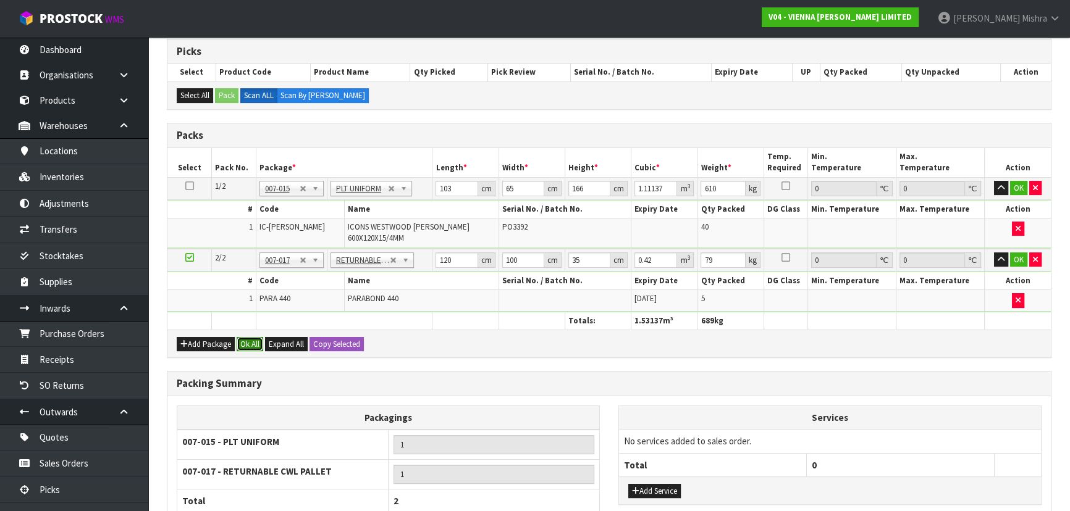
click at [238, 337] on button "Ok All" at bounding box center [250, 344] width 27 height 15
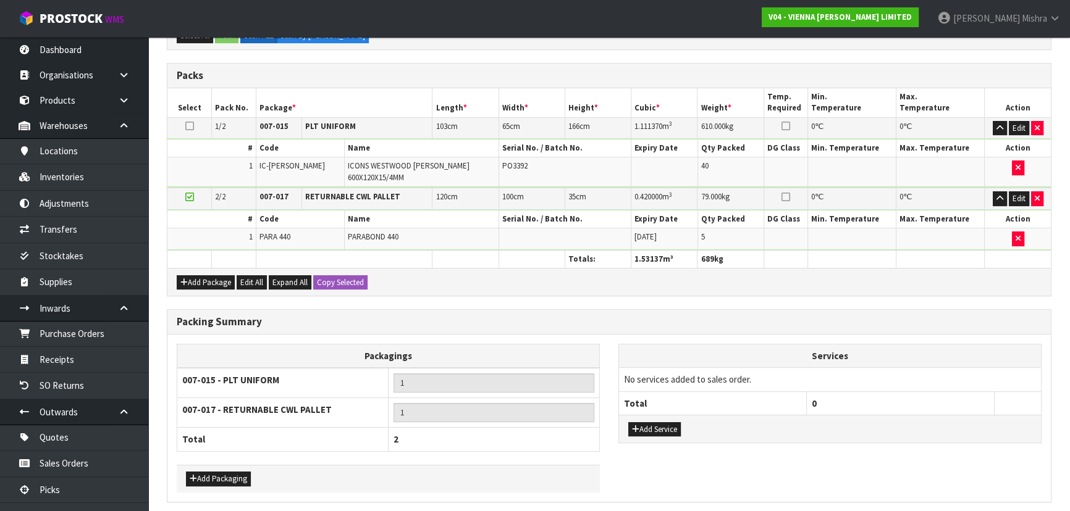
scroll to position [300, 0]
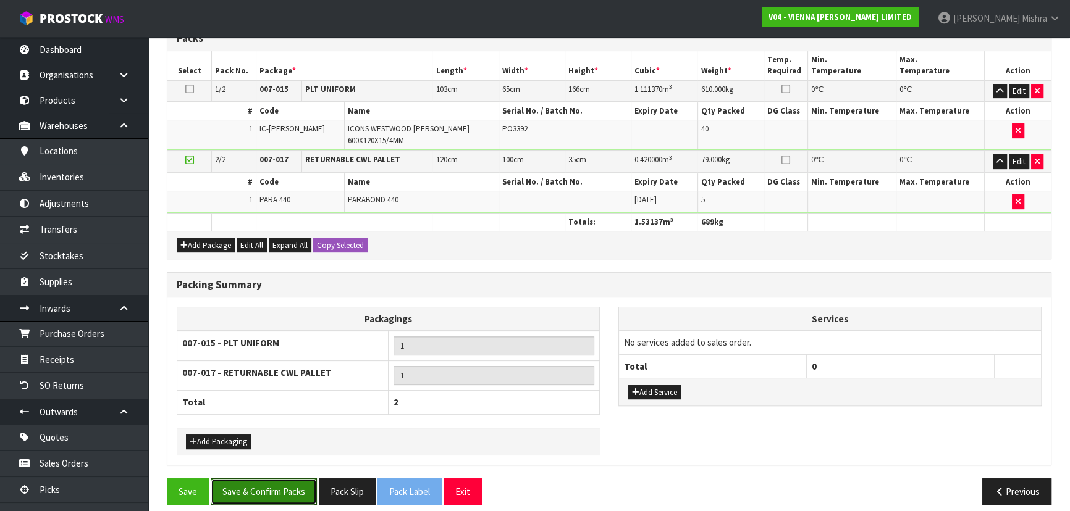
drag, startPoint x: 241, startPoint y: 481, endPoint x: 364, endPoint y: 427, distance: 134.1
click at [241, 482] on button "Save & Confirm Packs" at bounding box center [264, 492] width 106 height 27
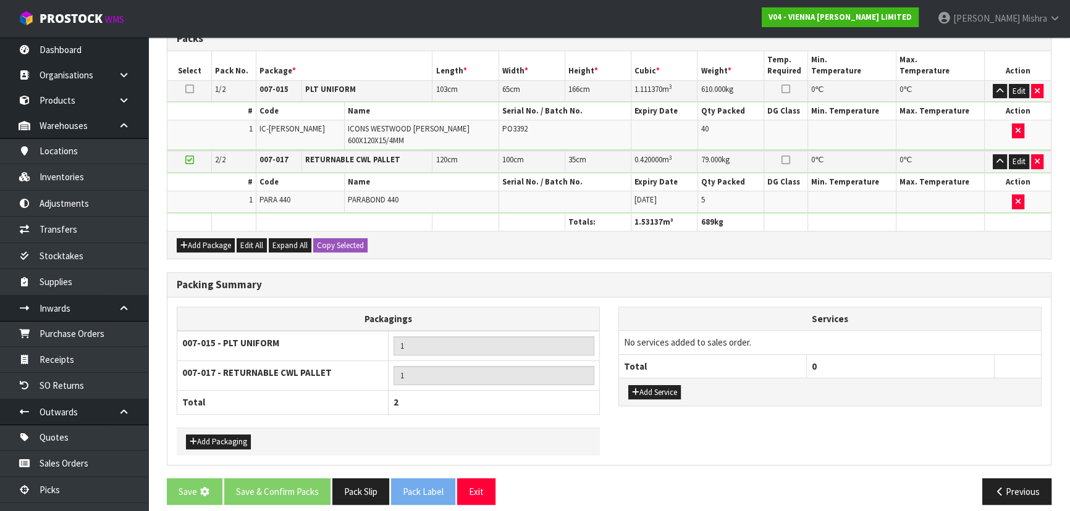
scroll to position [0, 0]
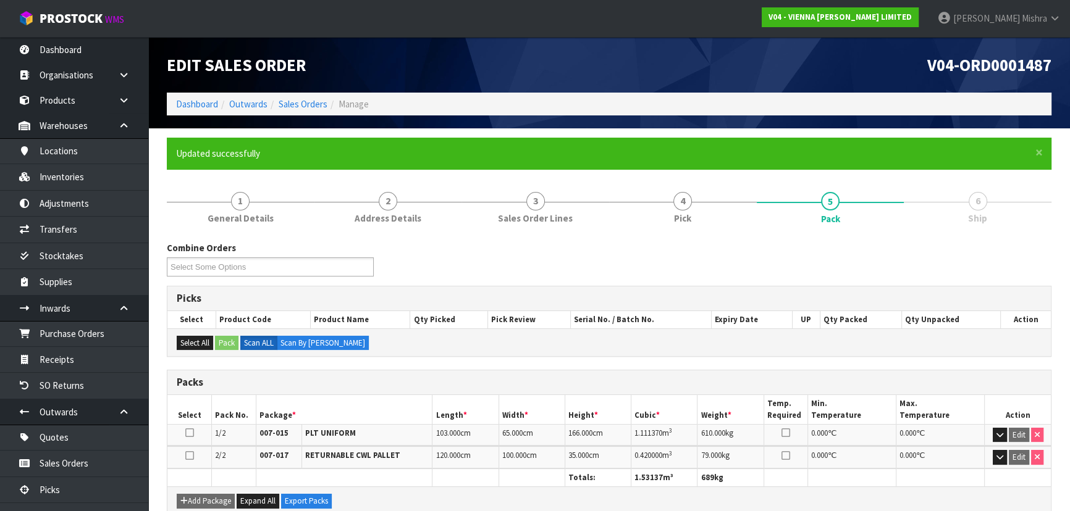
click at [735, 257] on div "Combine Orders V04-ORD0001128 V04-ORD0001429 V04-ORD0001447 V04-ORD0001449 V04-…" at bounding box center [608, 263] width 903 height 44
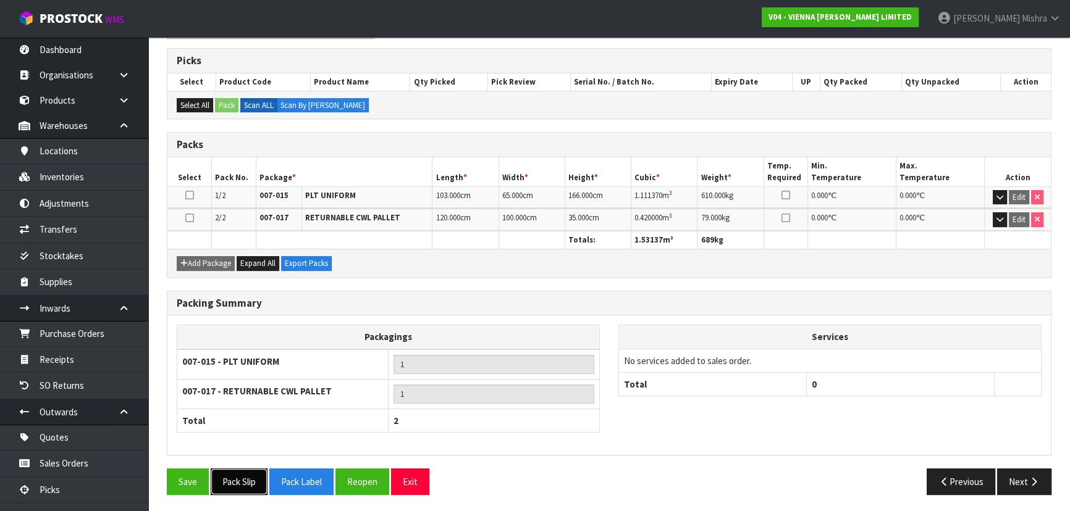
click at [251, 484] on button "Pack Slip" at bounding box center [239, 482] width 57 height 27
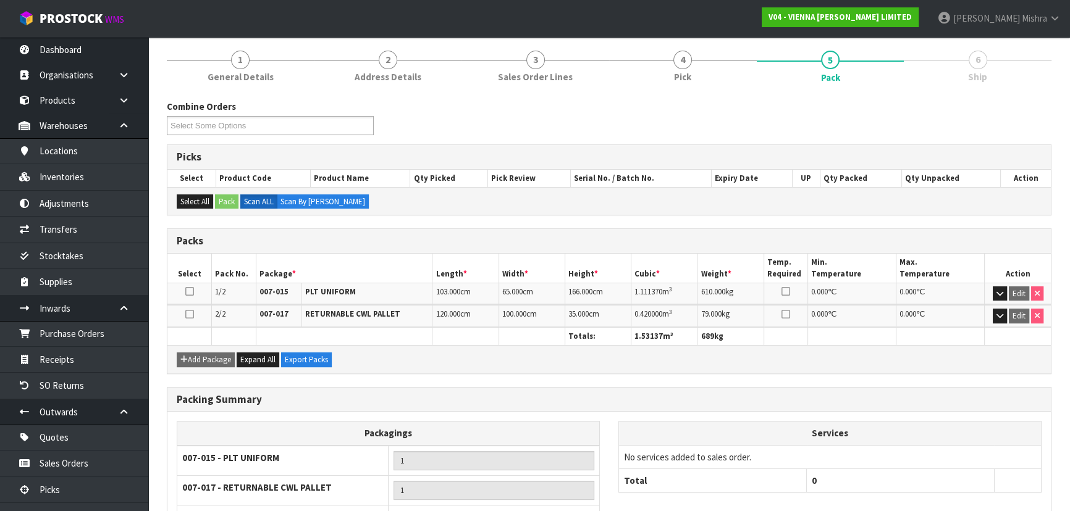
scroll to position [0, 0]
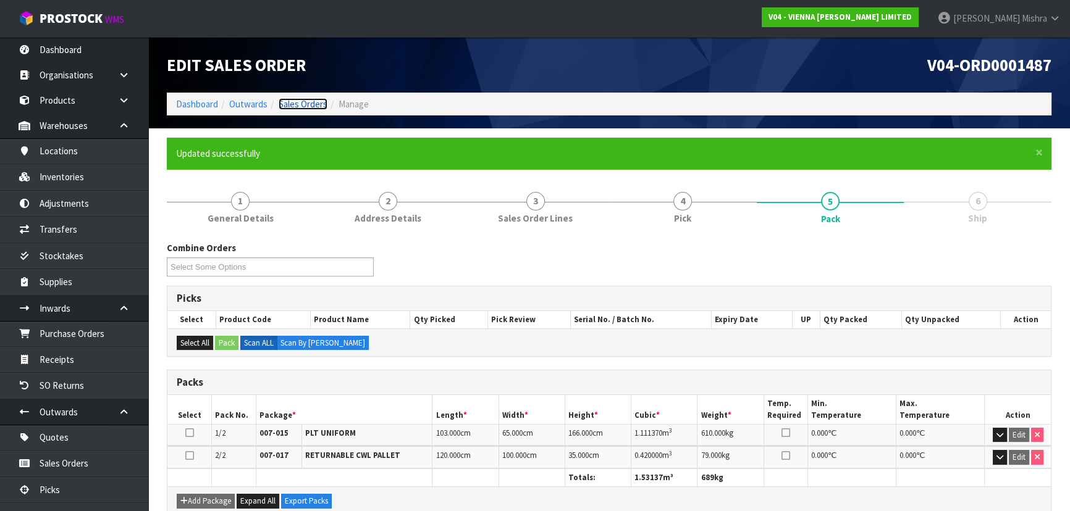
click at [293, 100] on link "Sales Orders" at bounding box center [303, 104] width 49 height 12
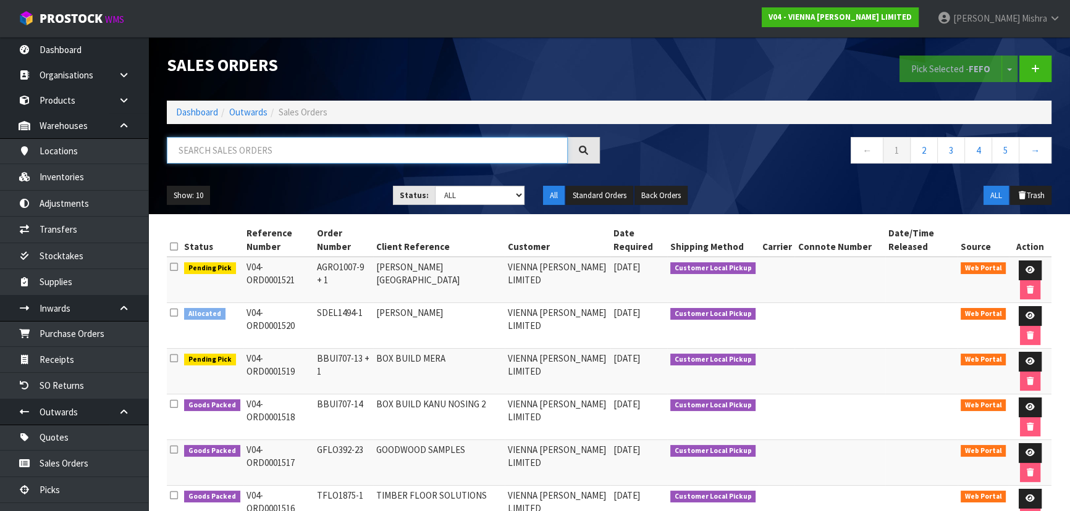
click at [369, 151] on input "text" at bounding box center [367, 150] width 401 height 27
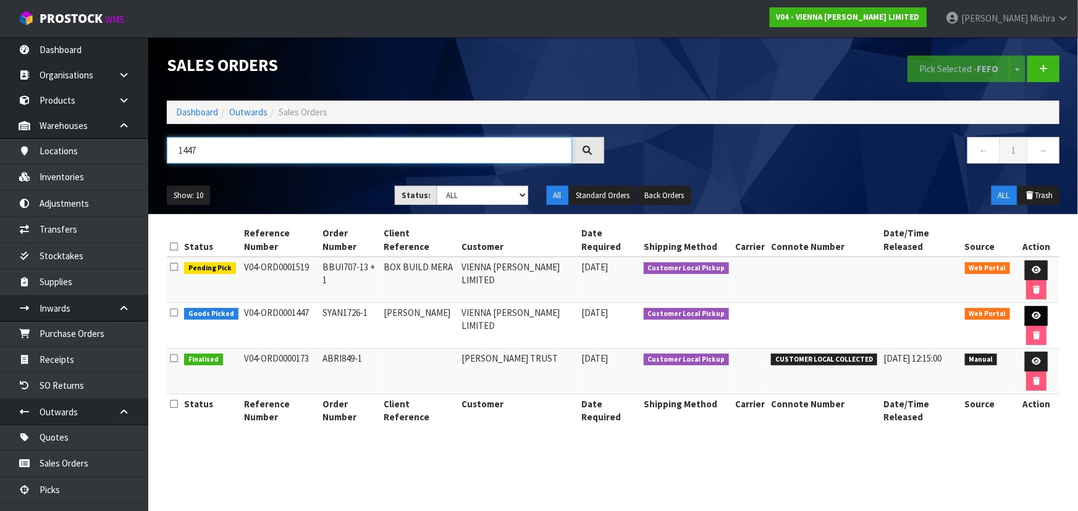
type input "1447"
click at [1031, 312] on icon at bounding box center [1035, 316] width 9 height 8
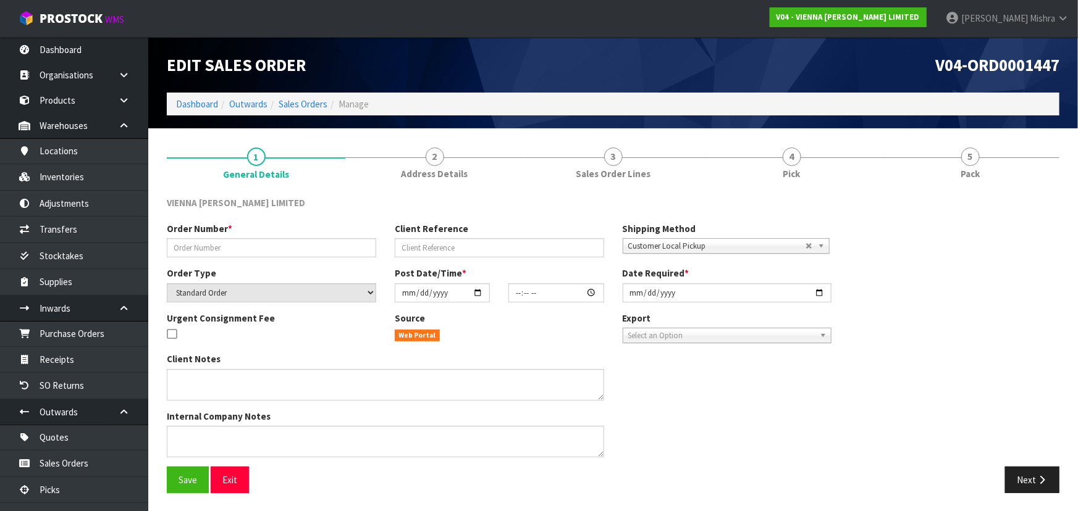
type input "SYAN1726-1"
type input "[PERSON_NAME]"
select select "number:0"
type input "[DATE]"
type input "15:16:00.000"
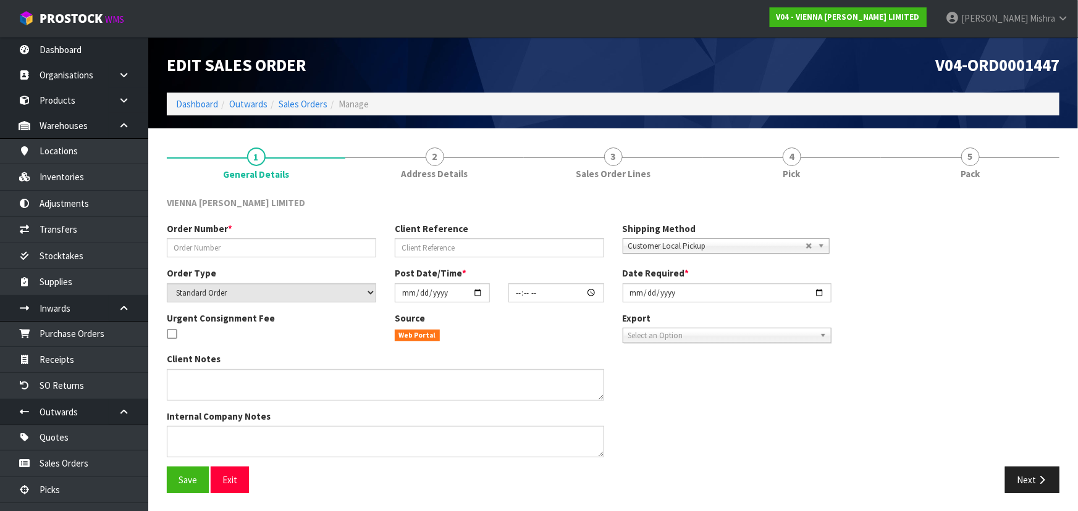
type input "[DATE]"
type textarea "[PERSON_NAME] [PERSON_NAME] DRIVE ORDER 1447- PLEASE PACK ON TWO PALLETS, BEING…"
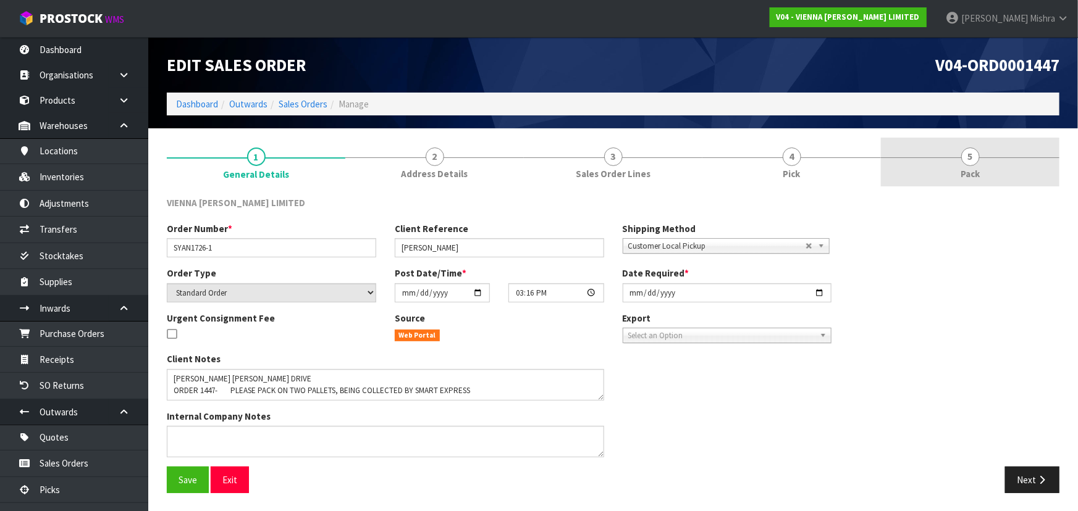
click at [921, 154] on link "5 Pack" at bounding box center [970, 162] width 178 height 49
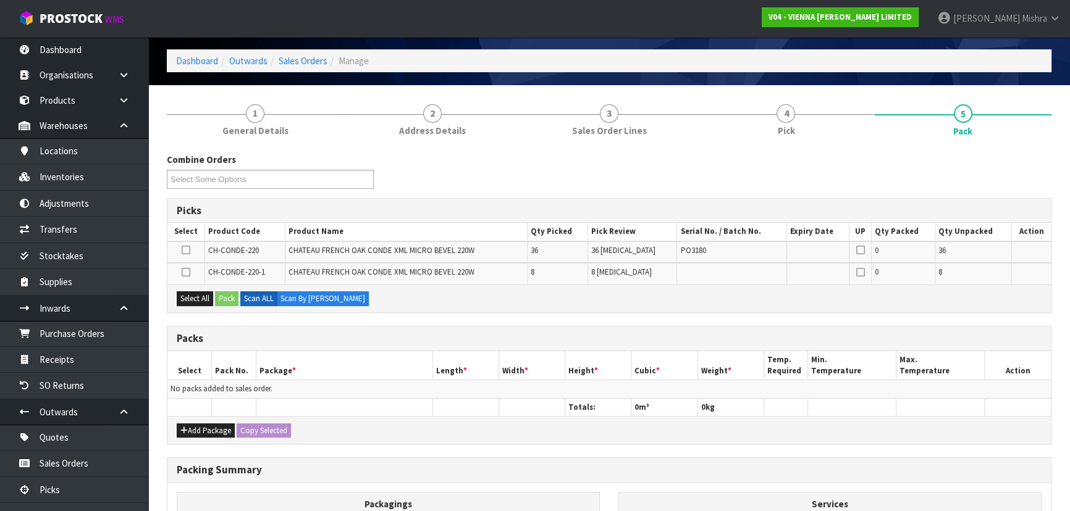
scroll to position [112, 0]
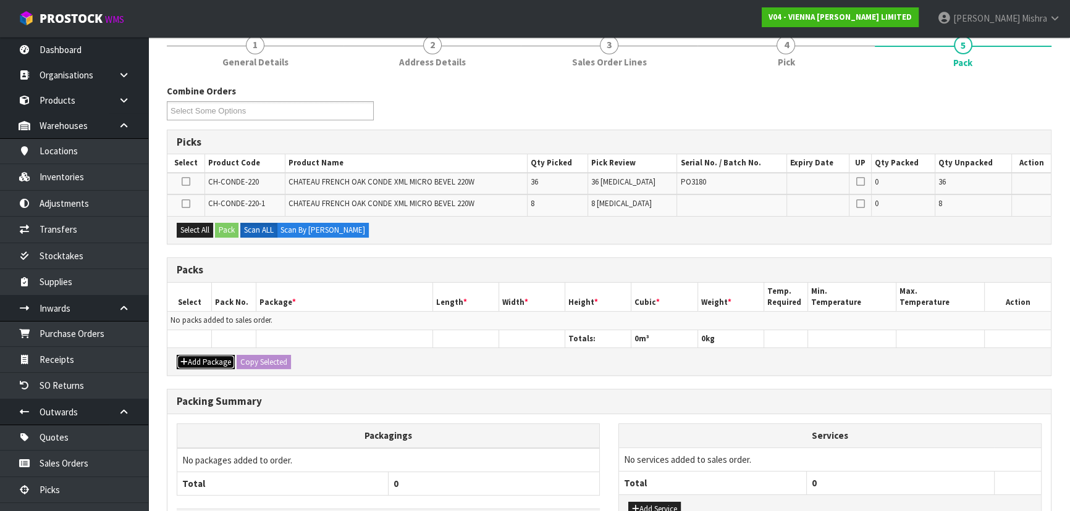
click at [204, 365] on button "Add Package" at bounding box center [206, 362] width 58 height 15
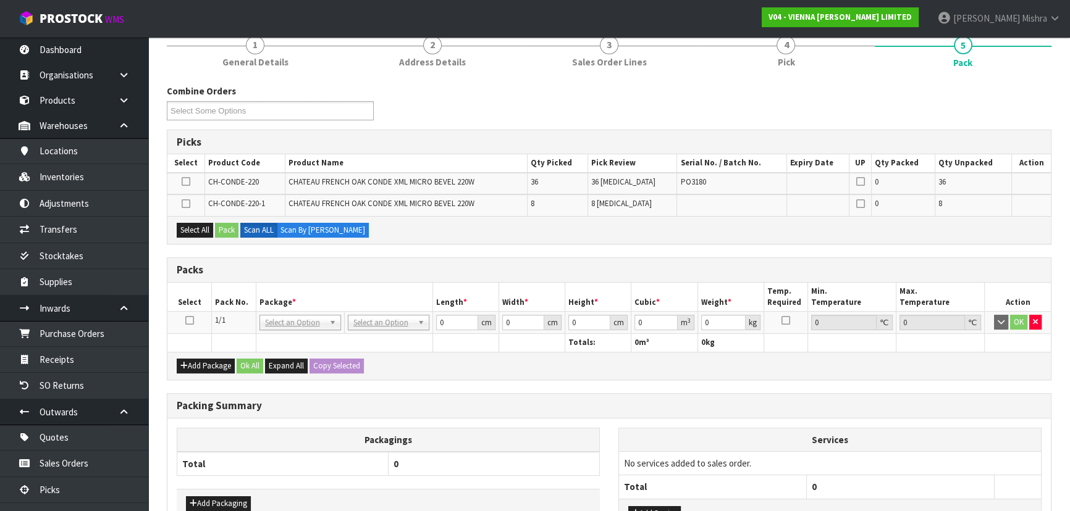
click at [188, 313] on td at bounding box center [189, 323] width 44 height 22
click at [191, 320] on icon at bounding box center [189, 320] width 9 height 1
click at [200, 241] on div "Select All Pack Scan ALL Scan By [PERSON_NAME]" at bounding box center [608, 230] width 883 height 28
click at [200, 235] on button "Select All" at bounding box center [195, 230] width 36 height 15
click at [231, 229] on button "Pack" at bounding box center [226, 230] width 23 height 15
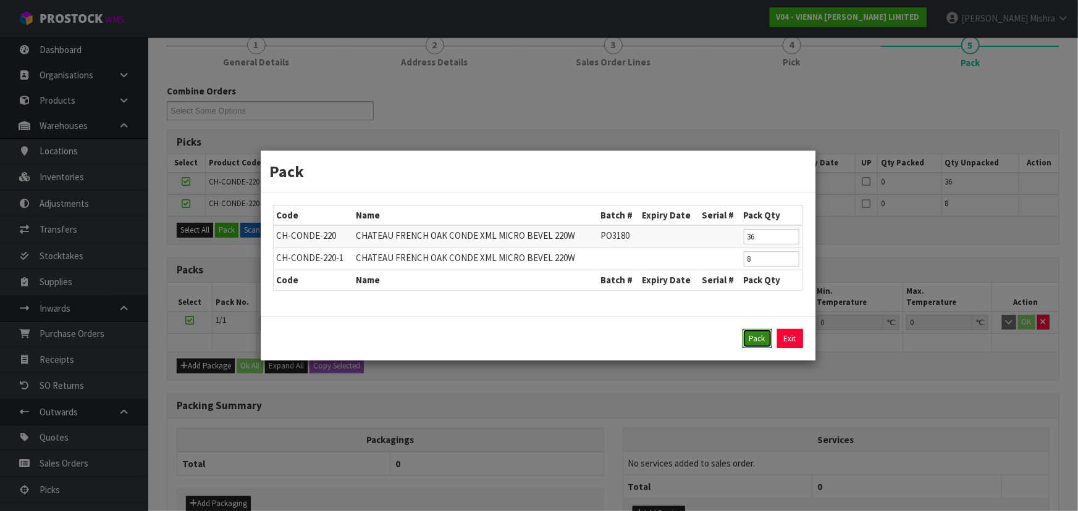
click at [766, 330] on button "Pack" at bounding box center [757, 339] width 30 height 20
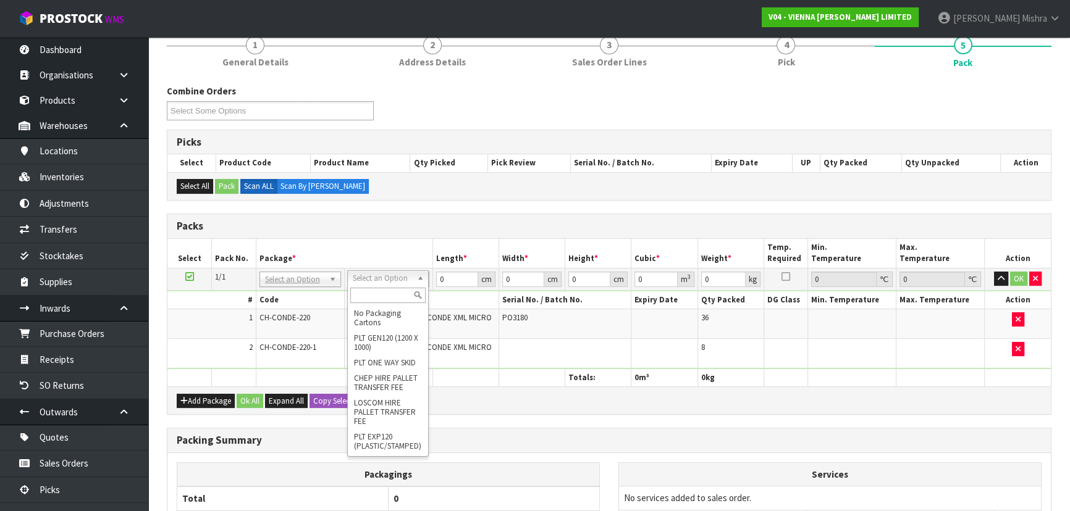
click at [377, 298] on input "text" at bounding box center [387, 295] width 75 height 15
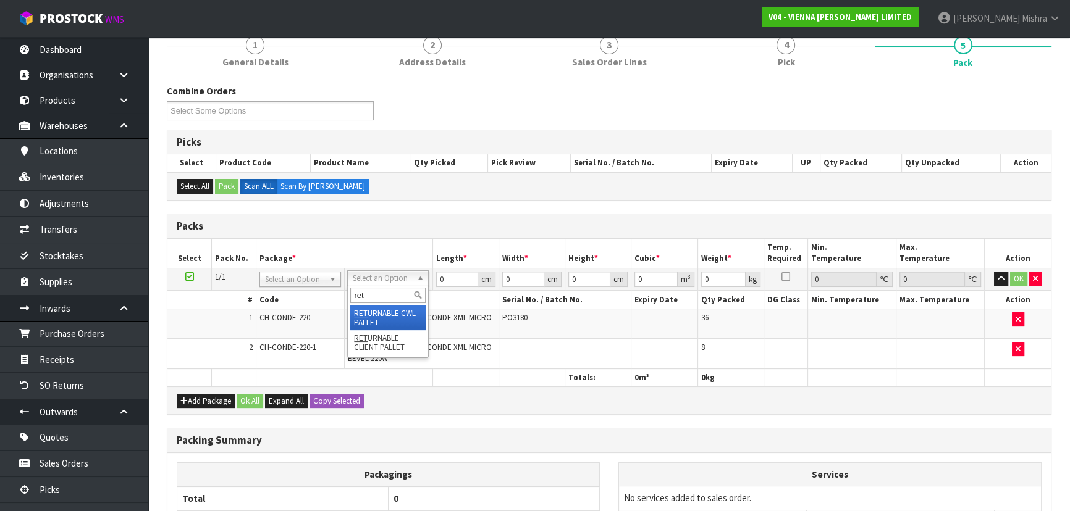
type input "ret"
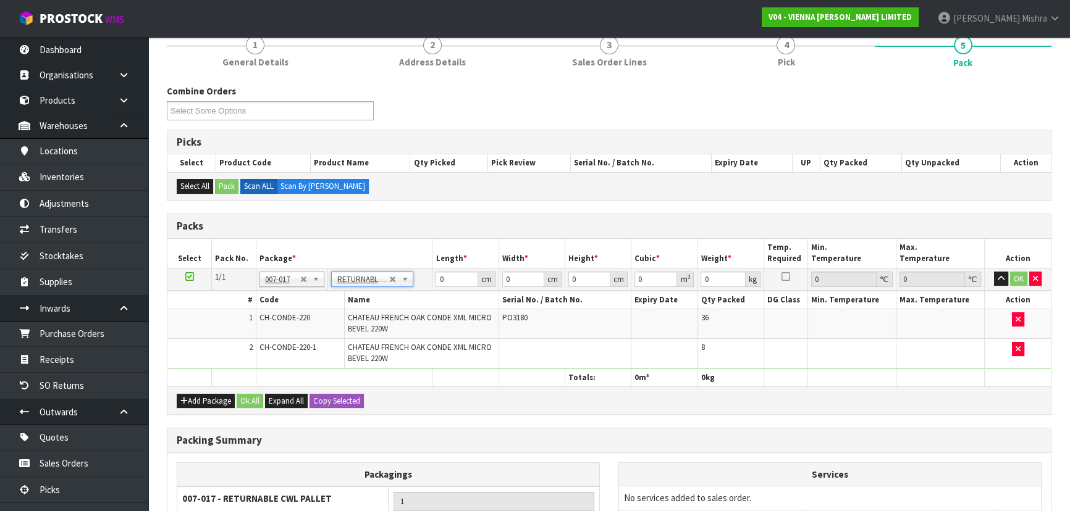
type input "1284"
drag, startPoint x: 461, startPoint y: 283, endPoint x: 420, endPoint y: 281, distance: 40.8
click at [420, 281] on tr "1/1 NONE 007-001 007-002 007-004 007-009 007-013 007-014 007-015 007-017 007-01…" at bounding box center [608, 279] width 883 height 22
type input "224"
type input "100"
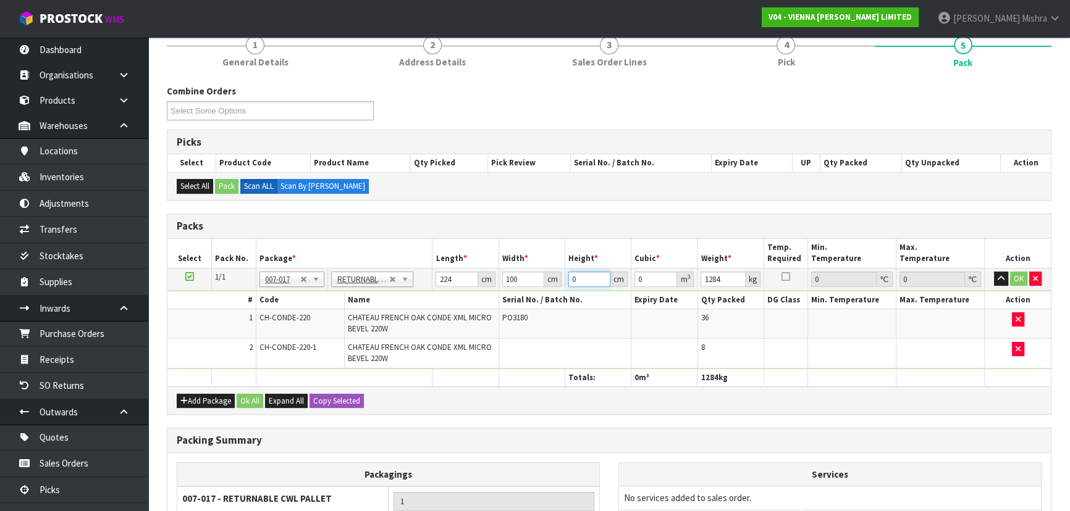
type input "1"
type input "0.0224"
type input "11"
type input "0.2464"
type input "118"
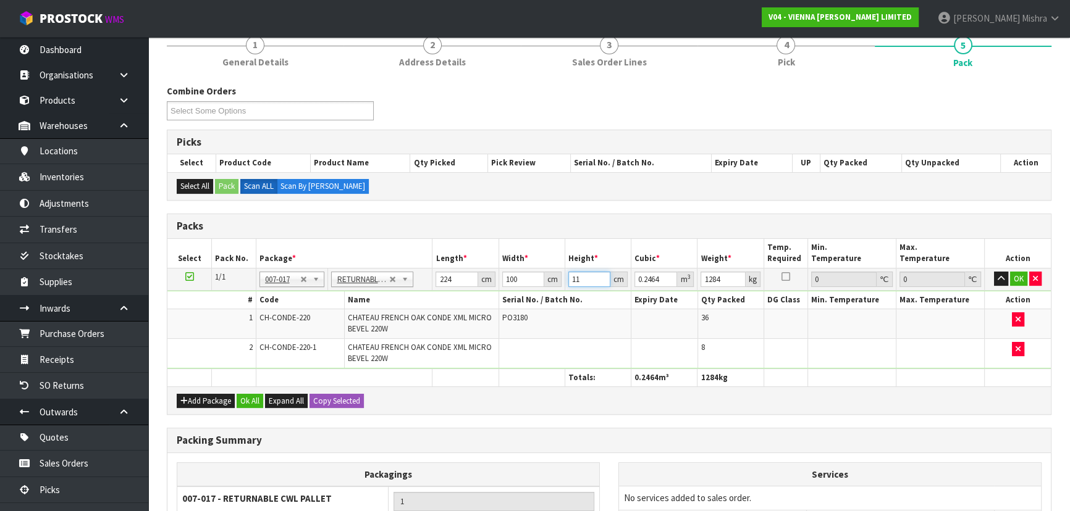
type input "2.6432"
type input "118"
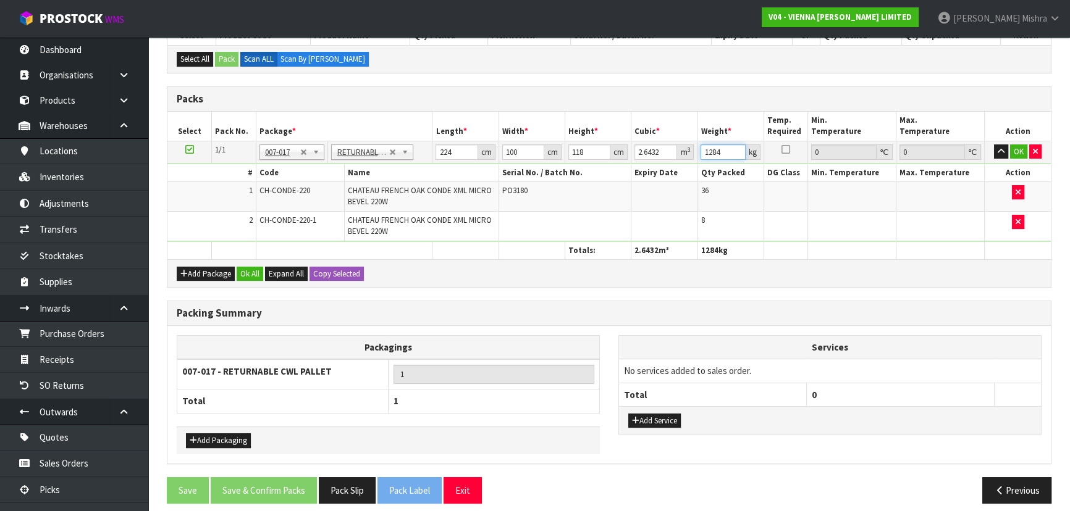
scroll to position [247, 0]
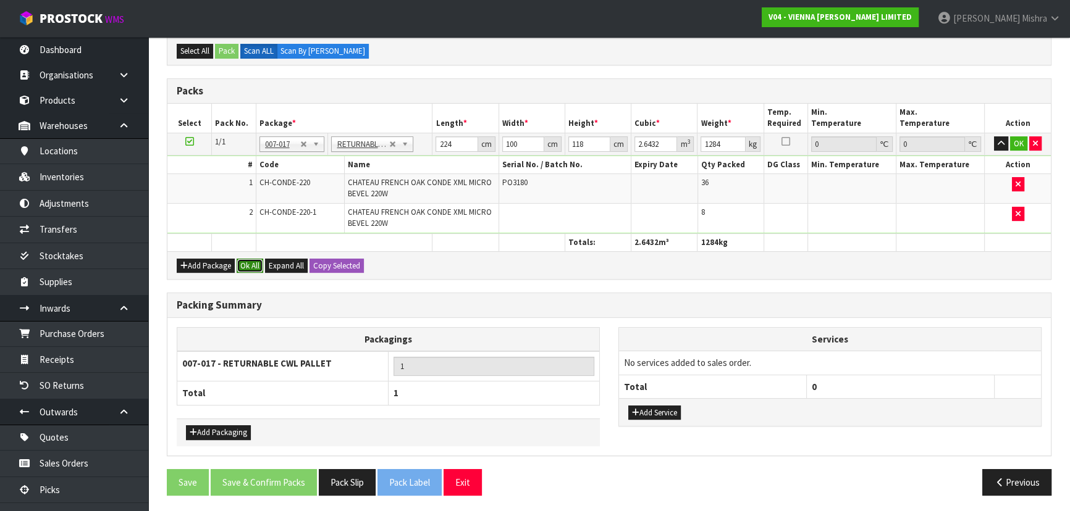
click at [258, 266] on button "Ok All" at bounding box center [250, 266] width 27 height 15
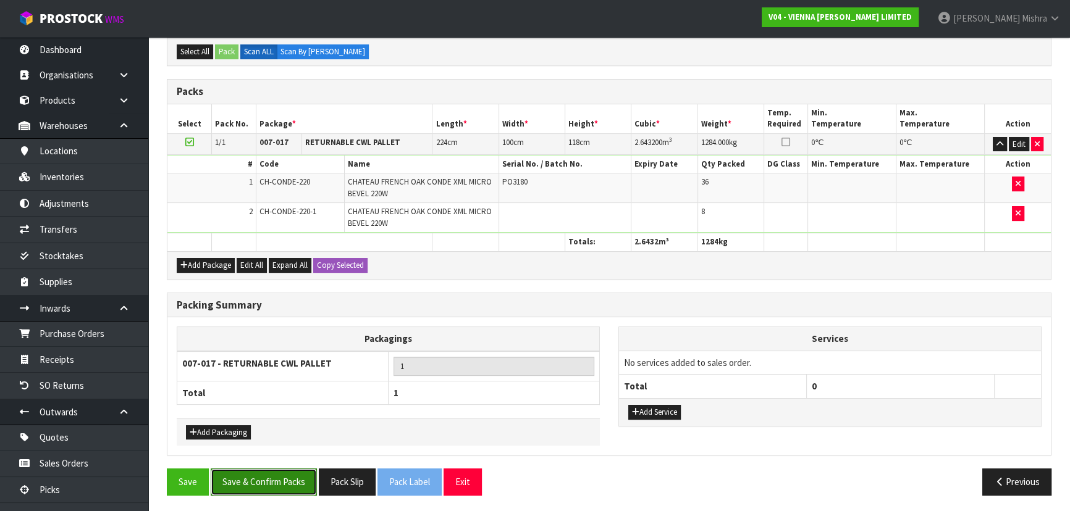
click at [287, 482] on button "Save & Confirm Packs" at bounding box center [264, 482] width 106 height 27
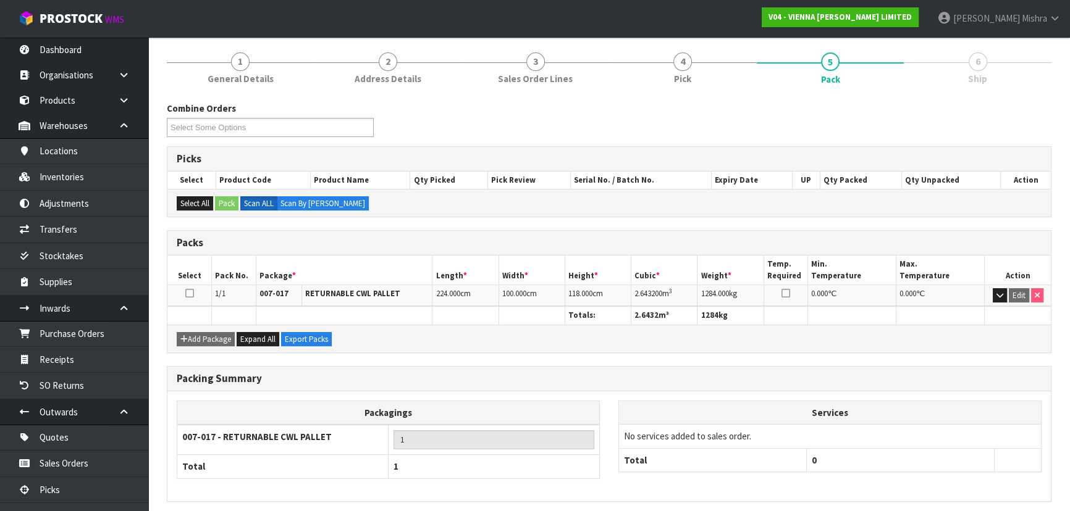
scroll to position [0, 0]
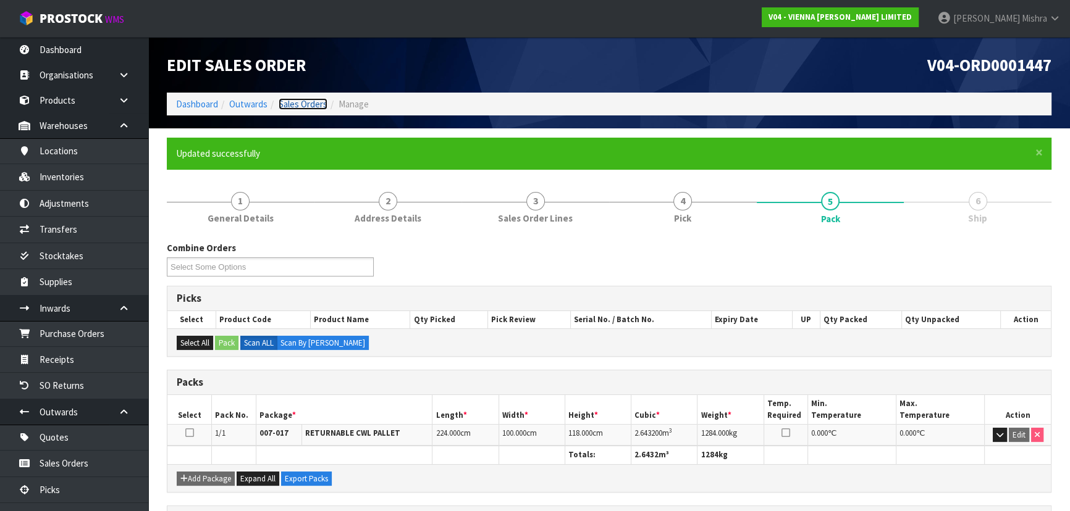
click at [314, 105] on link "Sales Orders" at bounding box center [303, 104] width 49 height 12
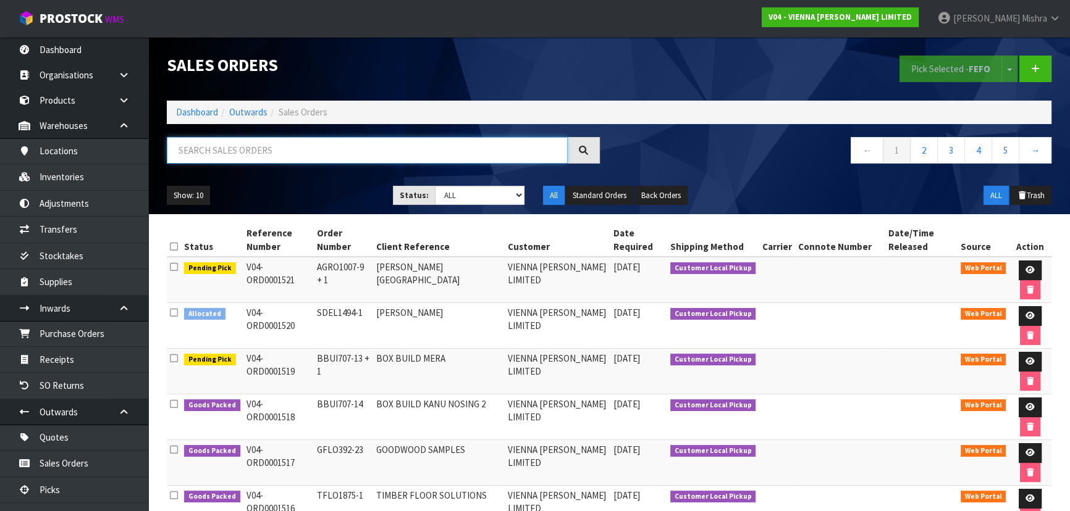
click at [298, 159] on input "text" at bounding box center [367, 150] width 401 height 27
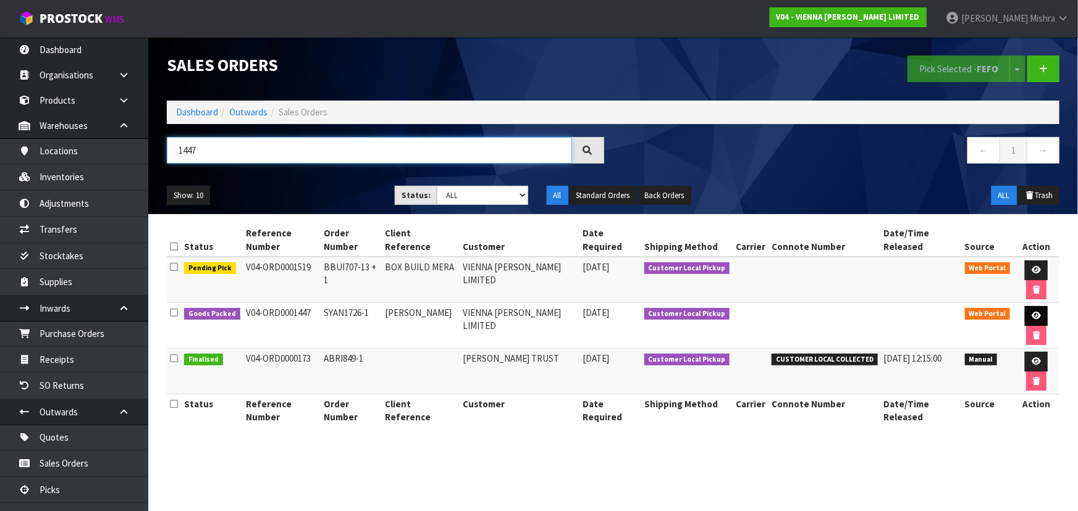
type input "1447"
click at [1031, 312] on icon at bounding box center [1035, 316] width 9 height 8
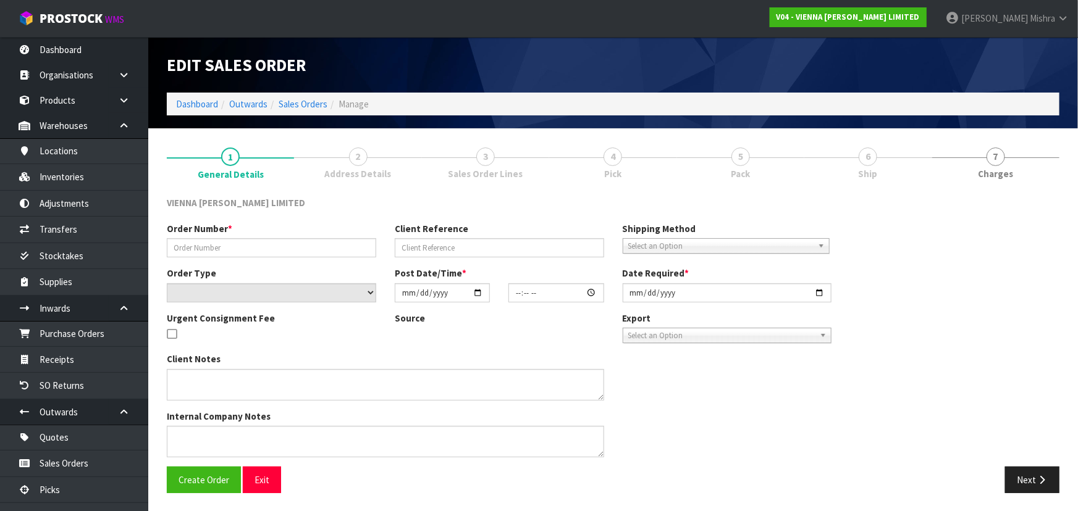
type input "SYAN1726-1"
type input "[PERSON_NAME]"
select select "number:0"
type input "[DATE]"
type input "15:16:00.000"
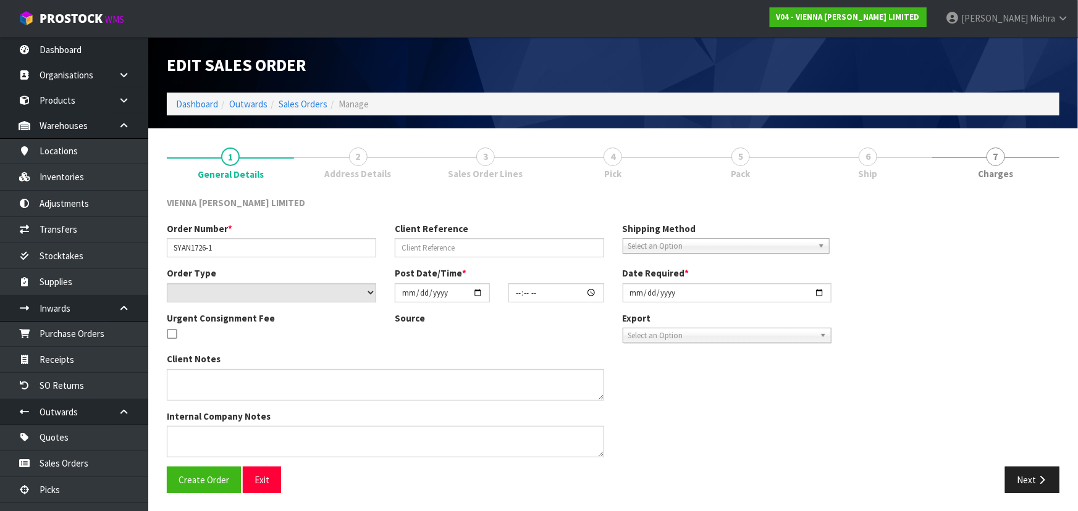
type input "[DATE]"
type textarea "[PERSON_NAME] [PERSON_NAME] DRIVE ORDER 1447- PLEASE PACK ON TWO PALLETS, BEING…"
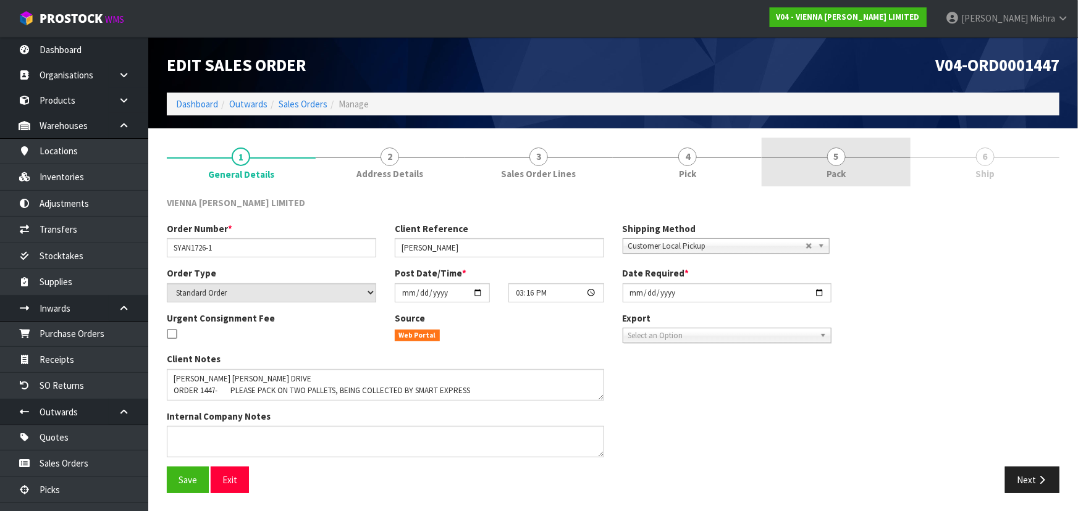
click at [837, 167] on span "Pack" at bounding box center [835, 173] width 19 height 13
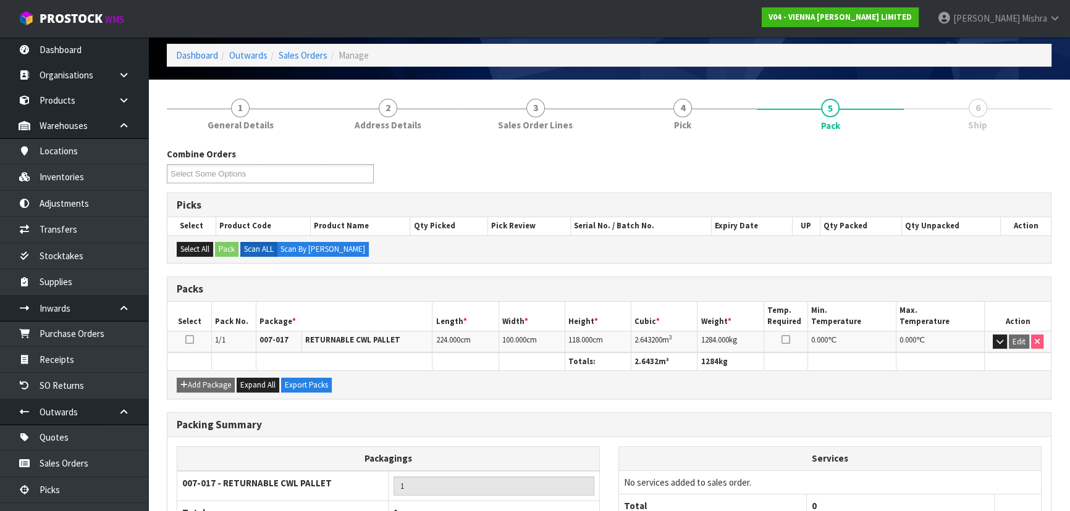
scroll to position [141, 0]
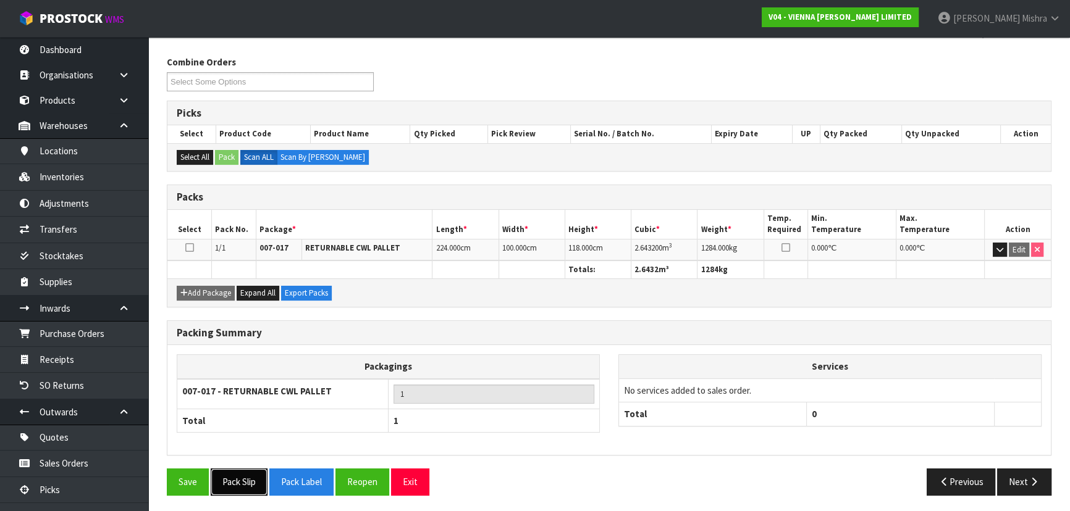
click at [253, 479] on button "Pack Slip" at bounding box center [239, 482] width 57 height 27
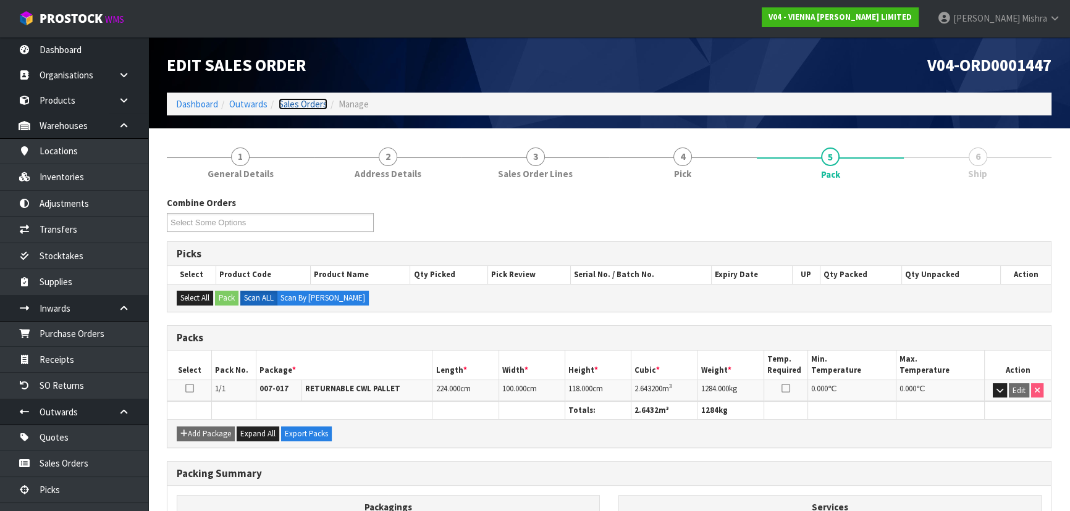
click at [317, 101] on link "Sales Orders" at bounding box center [303, 104] width 49 height 12
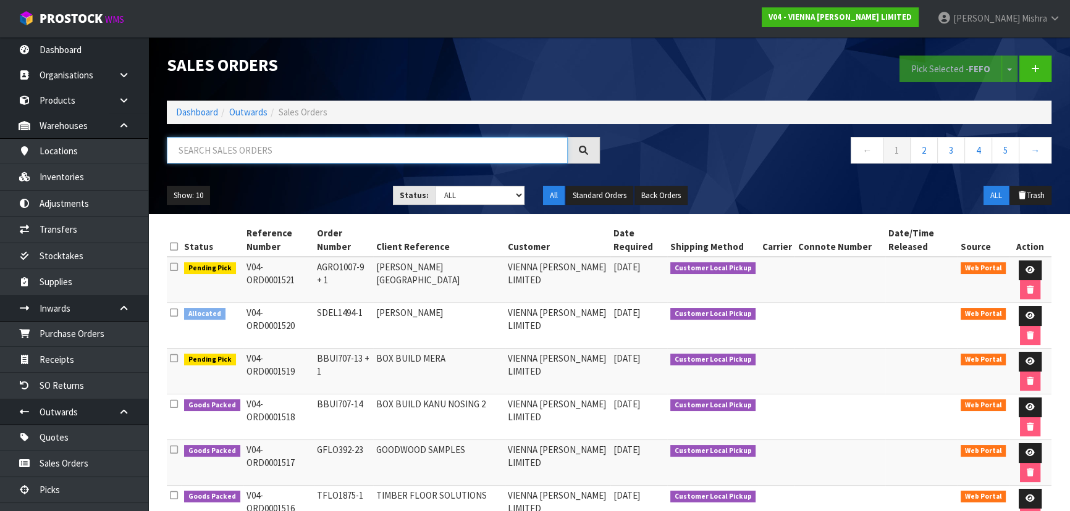
click at [312, 154] on input "text" at bounding box center [367, 150] width 401 height 27
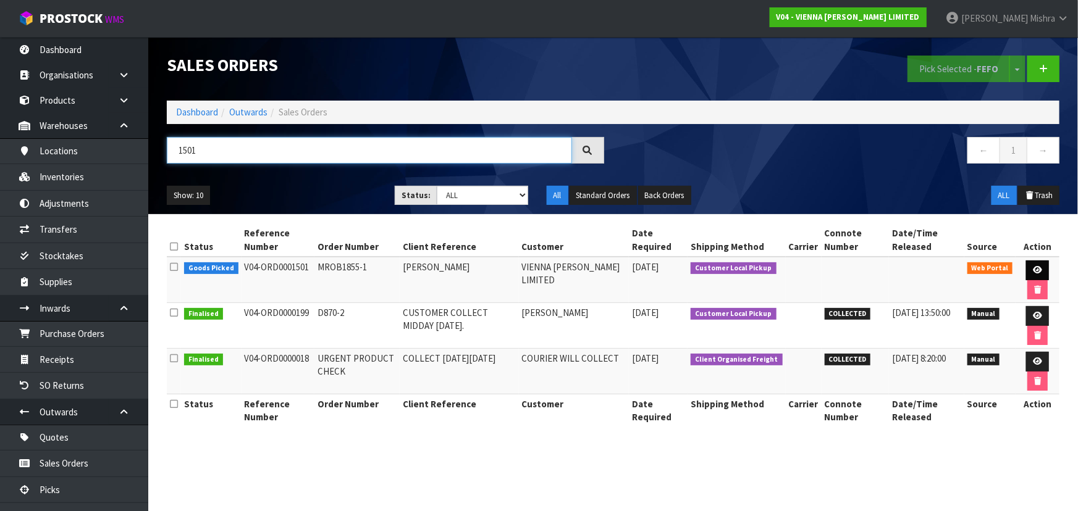
type input "1501"
click at [1037, 277] on link at bounding box center [1037, 271] width 23 height 20
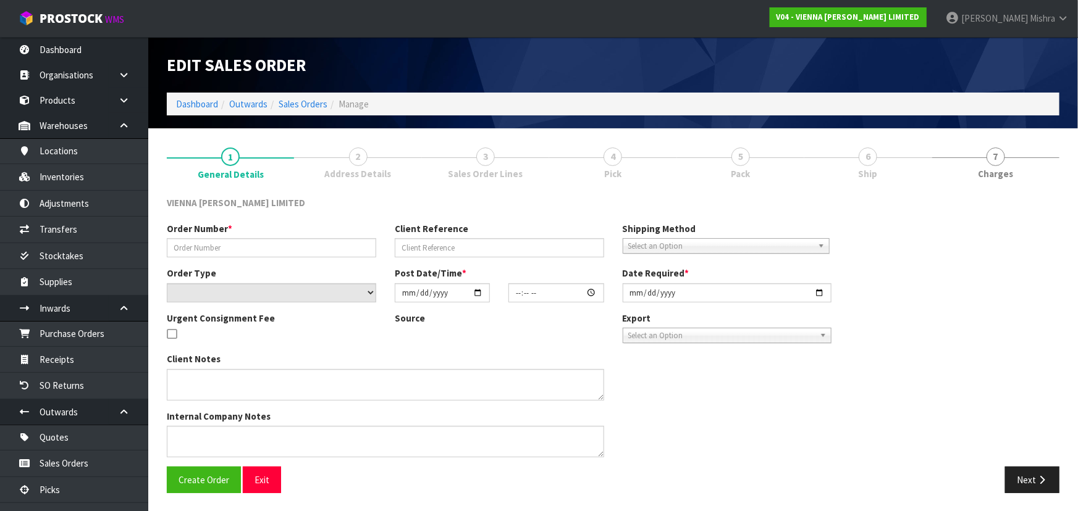
type input "MROB1855-1"
type input "[PERSON_NAME]"
select select "number:0"
type input "[DATE]"
type input "15:42:00.000"
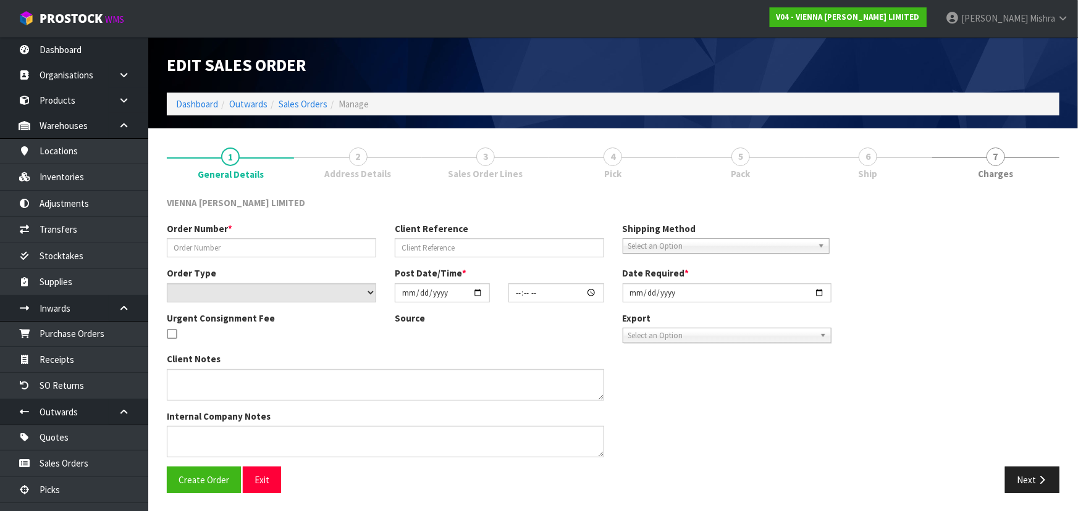
type input "[DATE]"
type textarea "[PERSON_NAME] THIS WILL BE COLLECTED [DATE]."
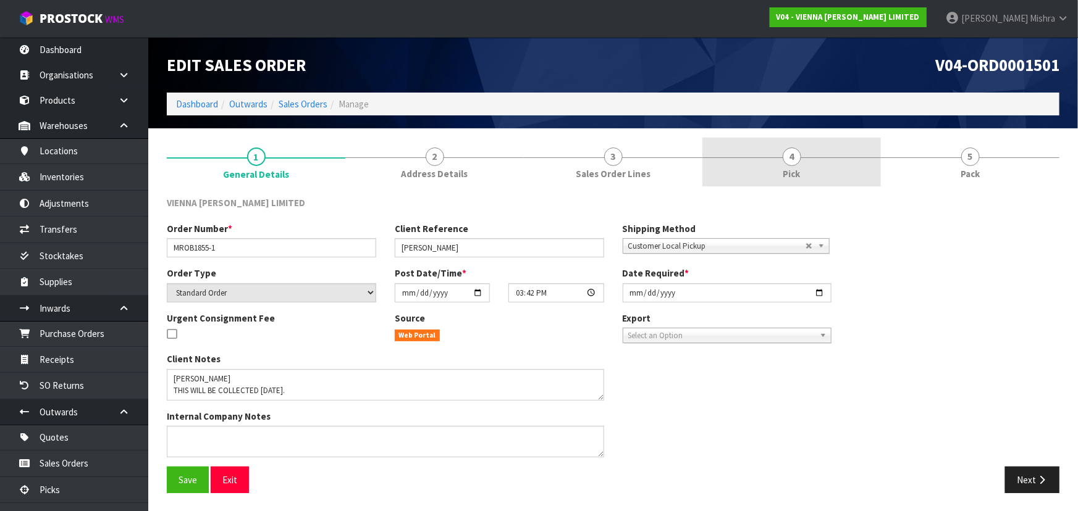
click at [824, 167] on link "4 Pick" at bounding box center [791, 162] width 178 height 49
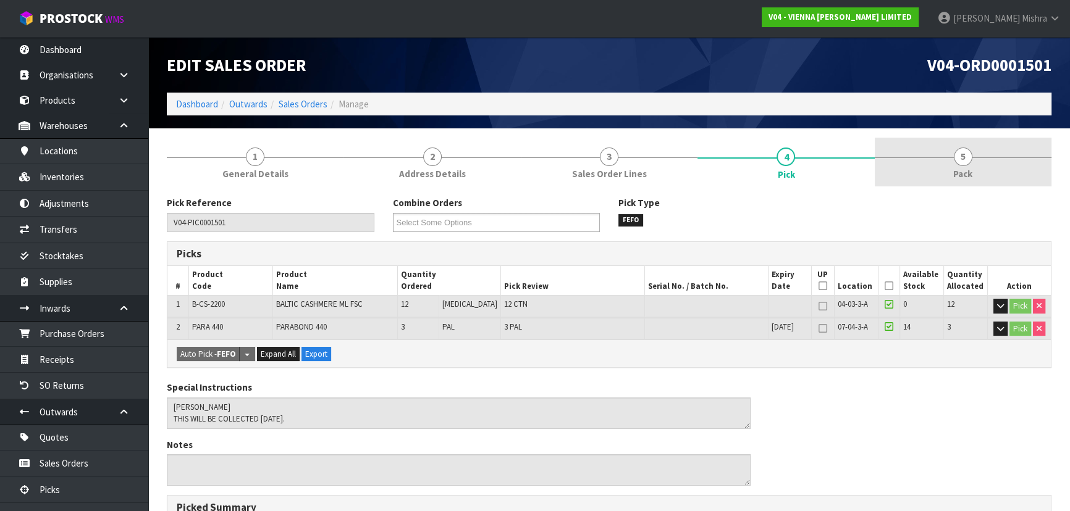
click at [940, 164] on link "5 Pack" at bounding box center [962, 162] width 177 height 49
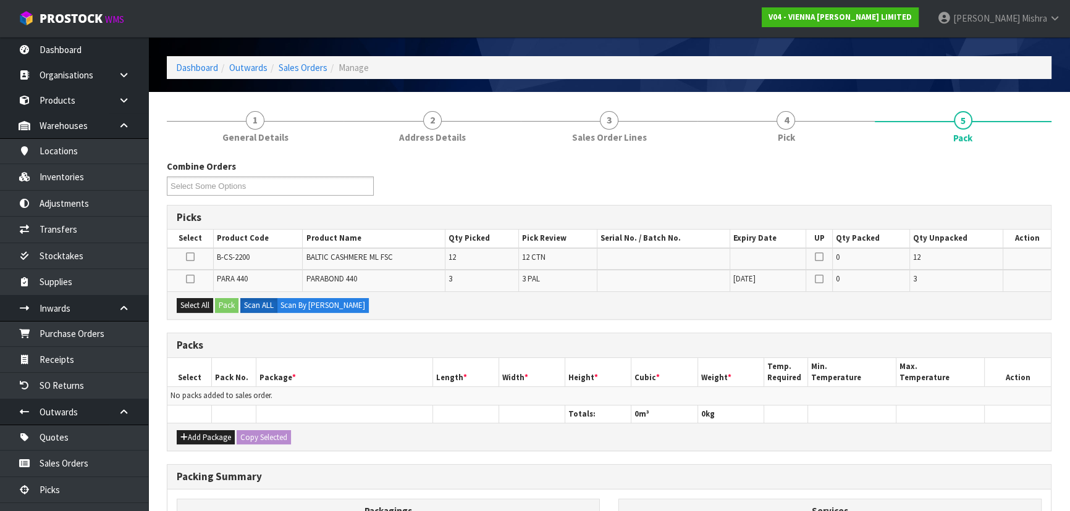
scroll to position [56, 0]
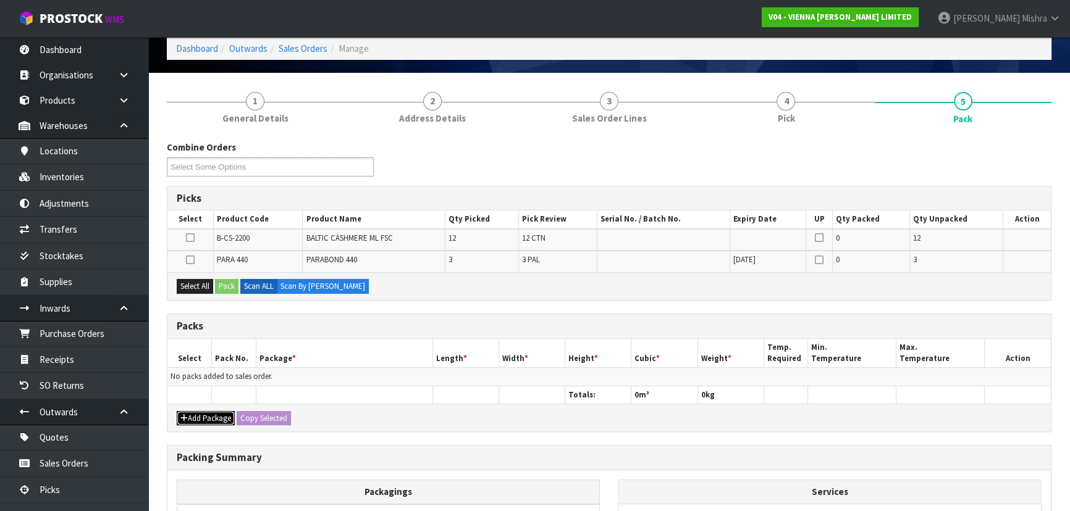
click at [214, 420] on button "Add Package" at bounding box center [206, 418] width 58 height 15
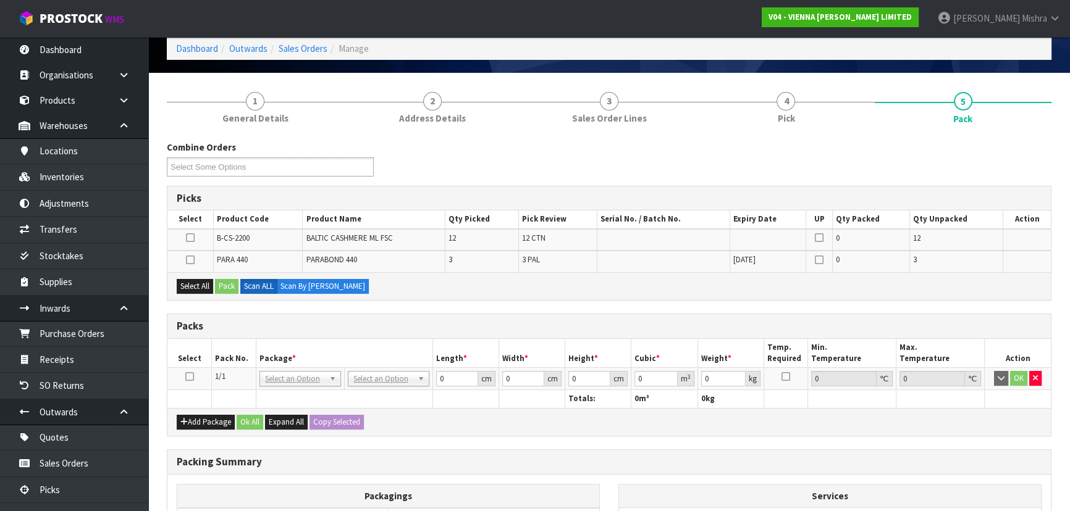
click at [191, 377] on icon at bounding box center [189, 377] width 9 height 1
click at [185, 280] on button "Select All" at bounding box center [195, 286] width 36 height 15
click at [225, 283] on button "Pack" at bounding box center [226, 286] width 23 height 15
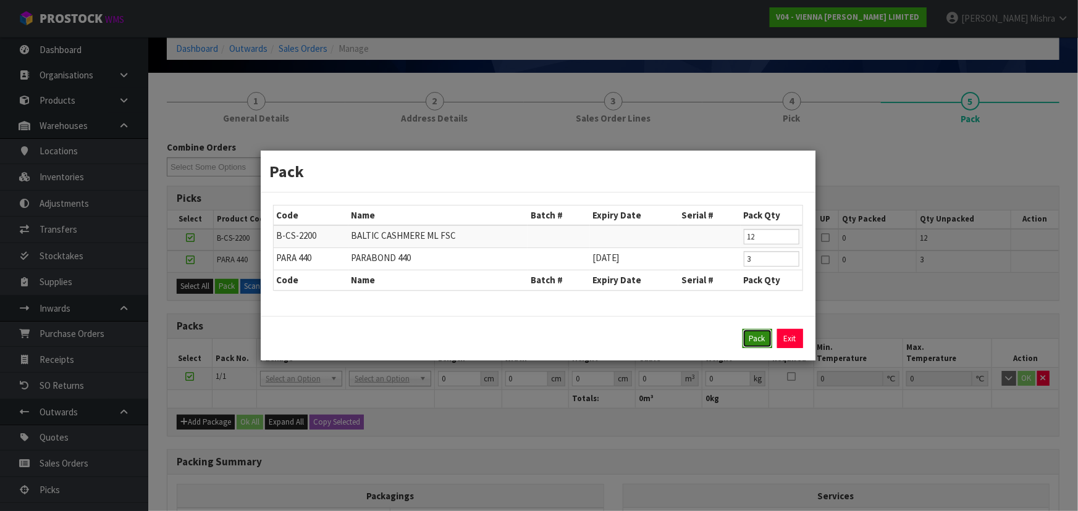
click at [762, 337] on button "Pack" at bounding box center [757, 339] width 30 height 20
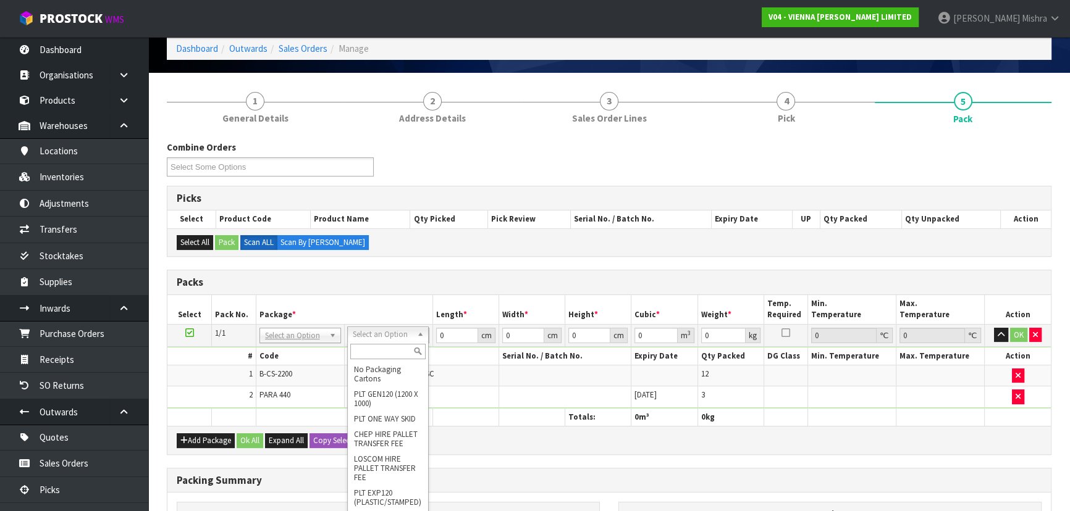
click at [383, 349] on input "text" at bounding box center [387, 351] width 75 height 15
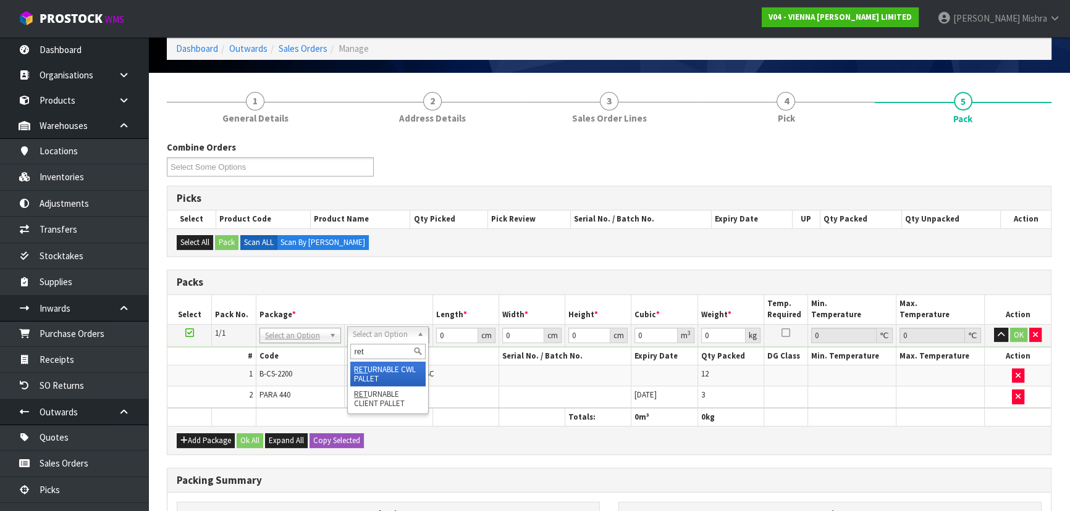
type input "ret"
type input "347.4"
drag, startPoint x: 454, startPoint y: 332, endPoint x: 408, endPoint y: 333, distance: 45.7
click at [411, 333] on tr "1/1 NONE 007-001 007-002 007-004 007-009 007-013 007-014 007-015 007-017 007-01…" at bounding box center [608, 335] width 883 height 22
type input "225"
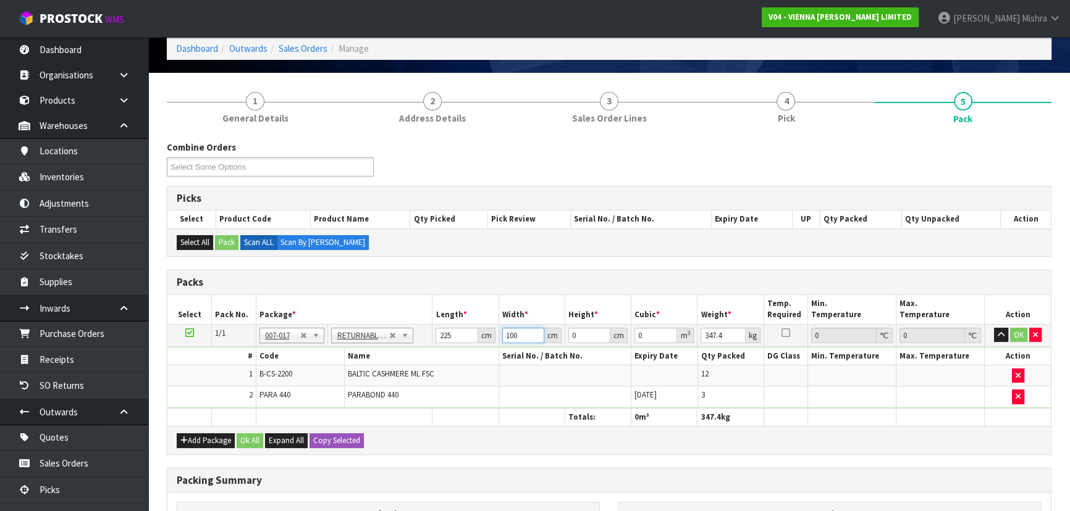
type input "100"
type input "7"
type input "0.1575"
type input "70"
type input "1.575"
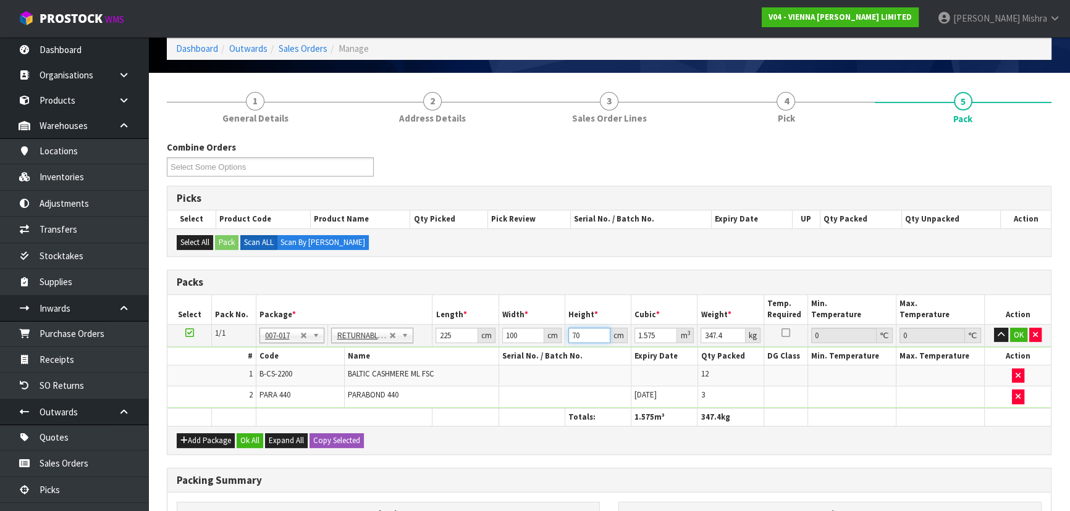
type input "70"
type input "350"
click at [247, 441] on button "Ok All" at bounding box center [250, 441] width 27 height 15
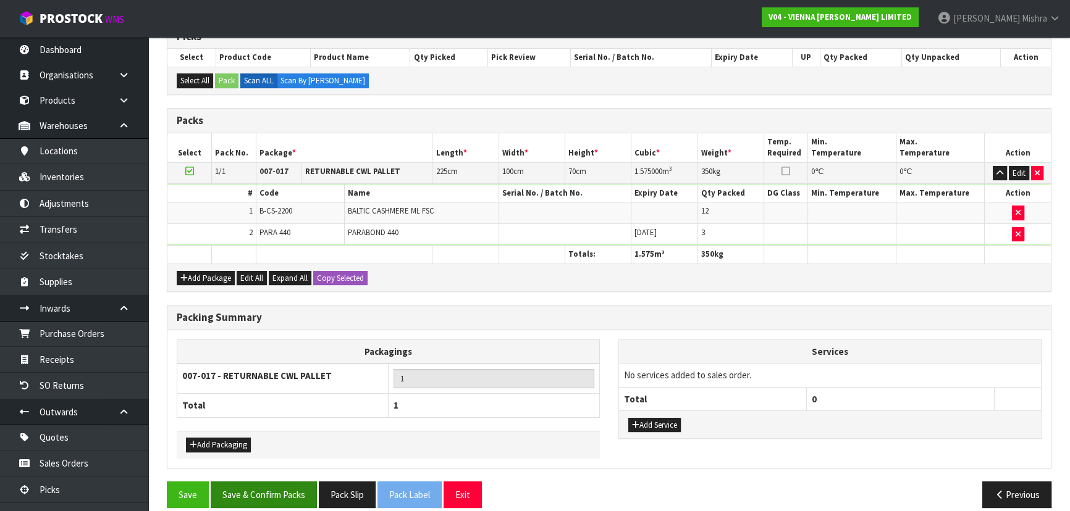
scroll to position [229, 0]
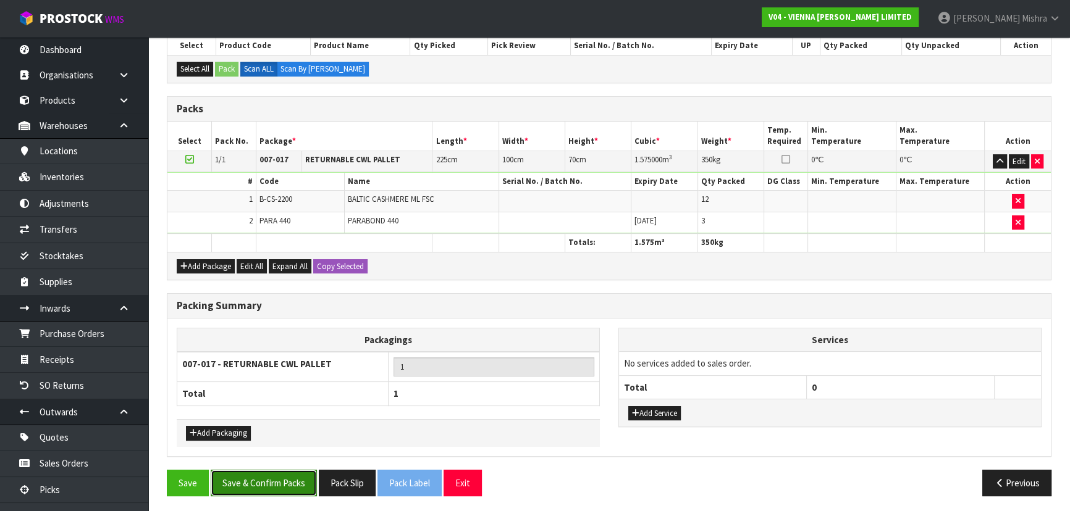
click at [245, 470] on button "Save & Confirm Packs" at bounding box center [264, 483] width 106 height 27
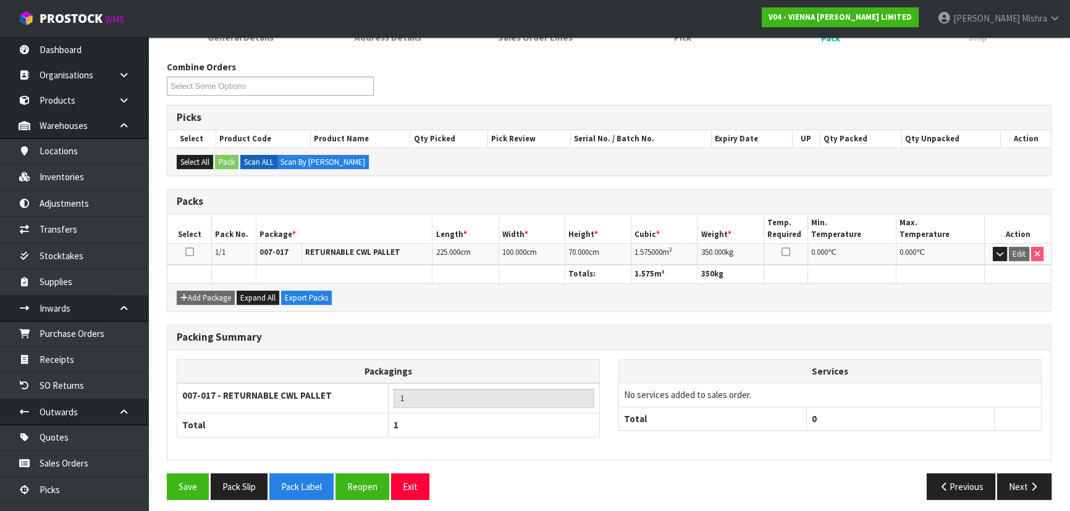
scroll to position [185, 0]
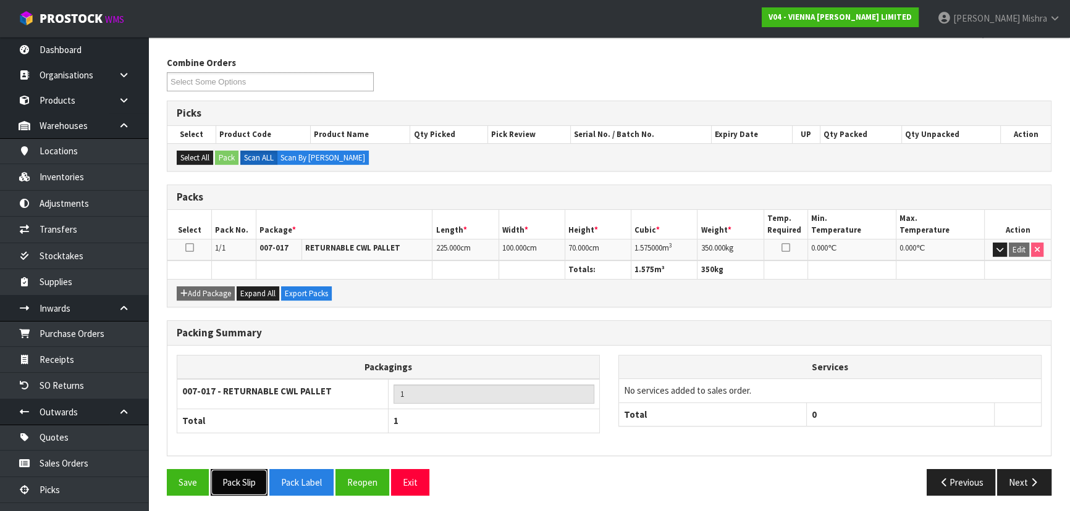
click at [256, 479] on button "Pack Slip" at bounding box center [239, 482] width 57 height 27
